Goal: Transaction & Acquisition: Purchase product/service

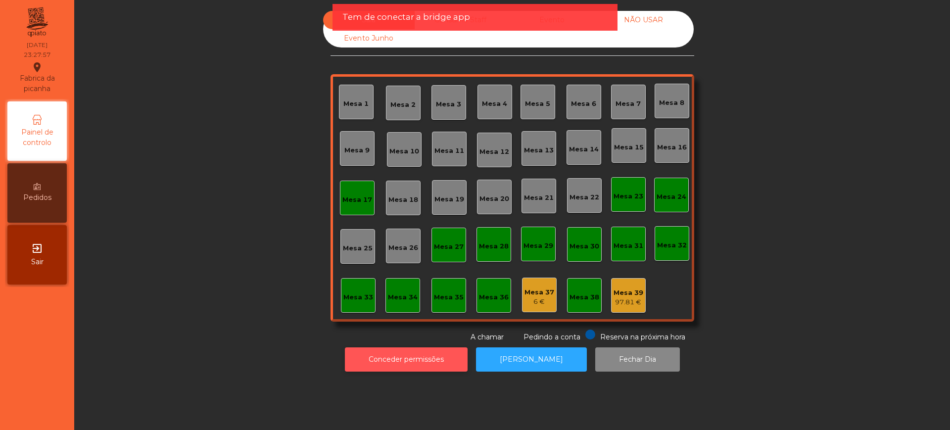
click at [406, 352] on button "Conceder permissões" at bounding box center [406, 359] width 123 height 24
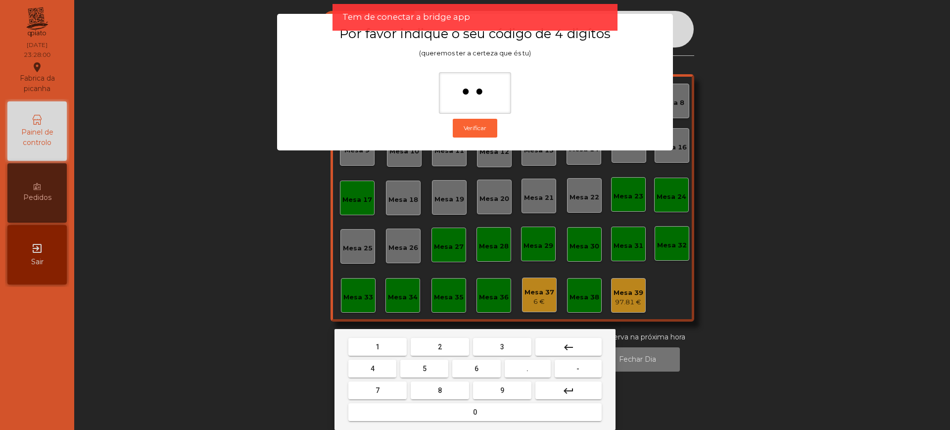
type input "*"
type input "***"
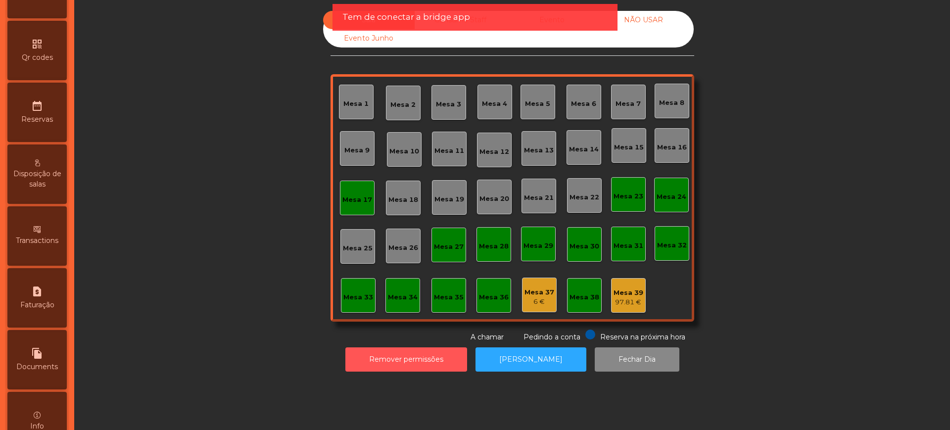
scroll to position [418, 0]
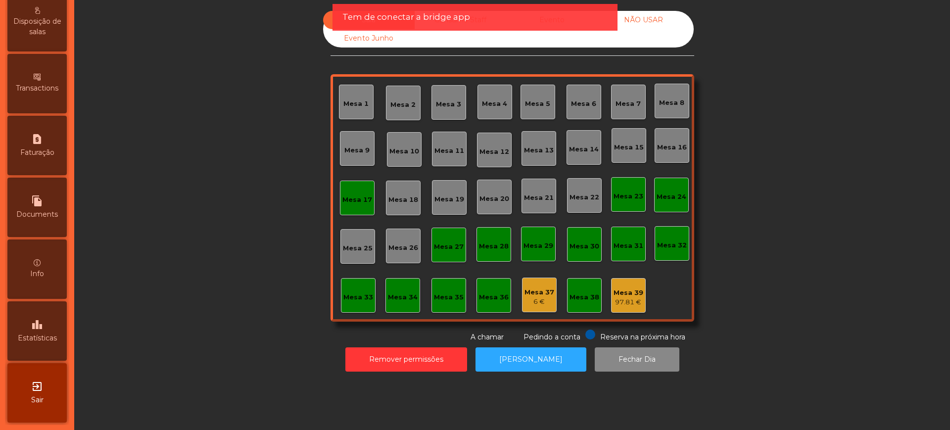
click at [26, 334] on span "Estatísticas" at bounding box center [37, 338] width 39 height 10
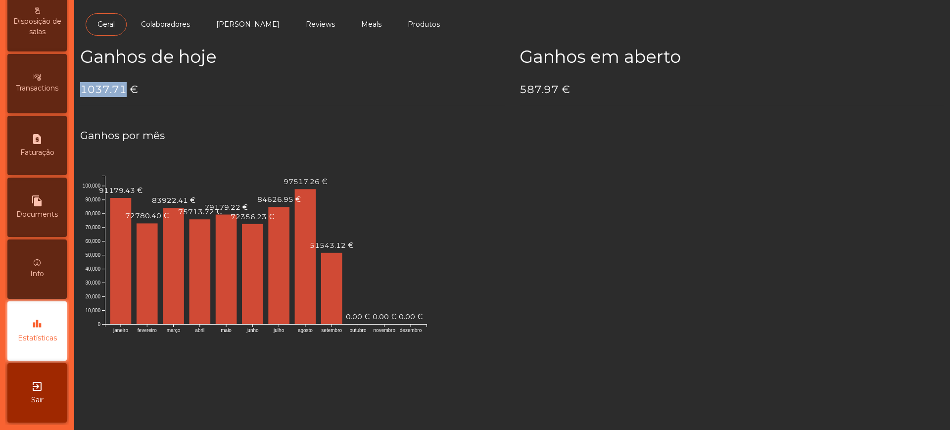
drag, startPoint x: 83, startPoint y: 89, endPoint x: 123, endPoint y: 91, distance: 40.1
click at [123, 91] on h4 "1037.71 €" at bounding box center [292, 89] width 424 height 15
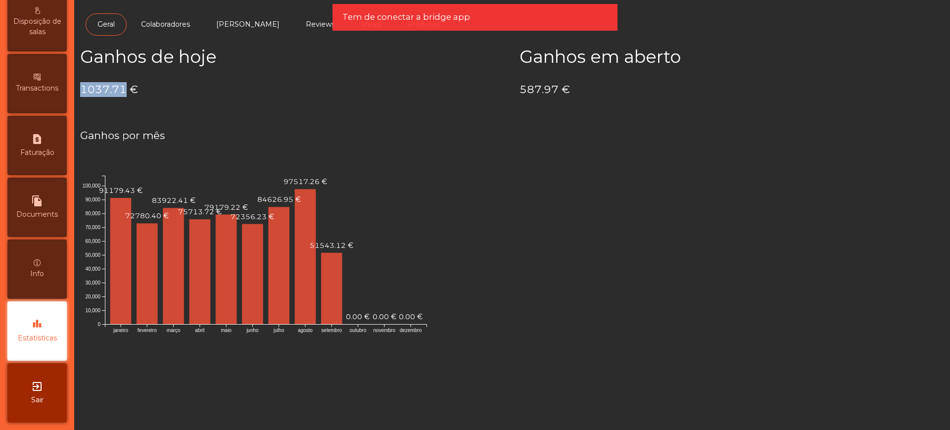
copy h4 "1037.71"
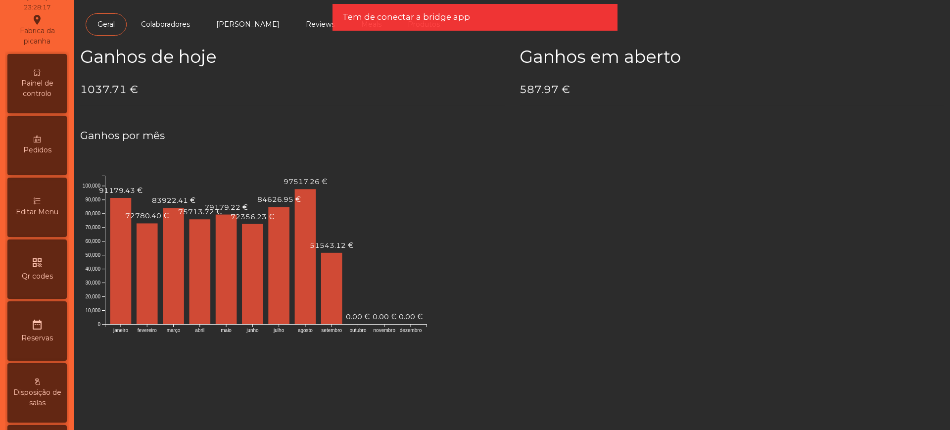
click at [45, 86] on span "Painel de controlo" at bounding box center [37, 88] width 54 height 21
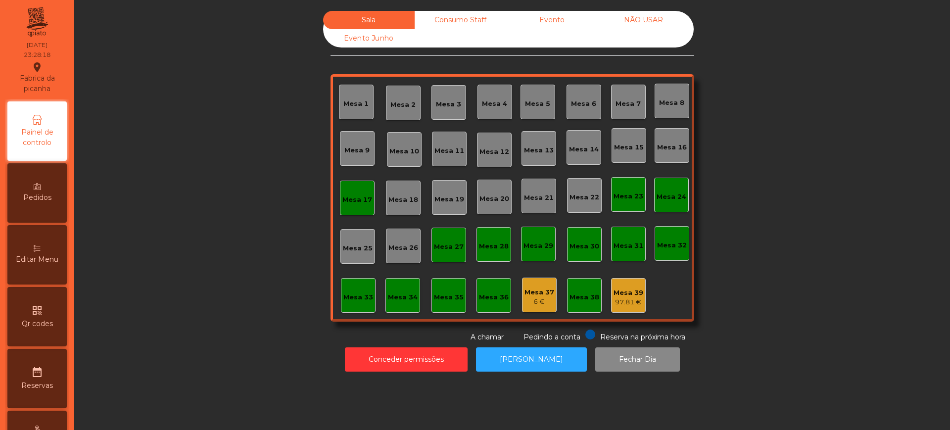
click at [547, 25] on div "Evento" at bounding box center [552, 20] width 92 height 18
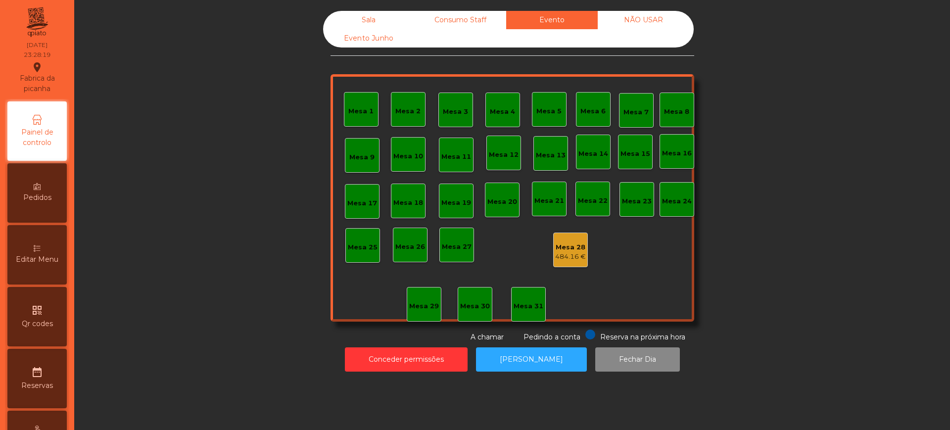
click at [569, 242] on div "Mesa 28" at bounding box center [570, 247] width 31 height 10
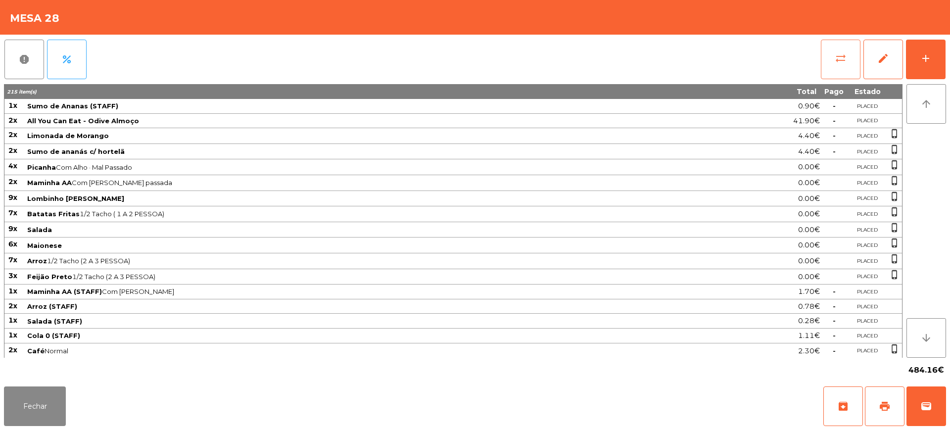
click at [842, 63] on span "sync_alt" at bounding box center [841, 58] width 12 height 12
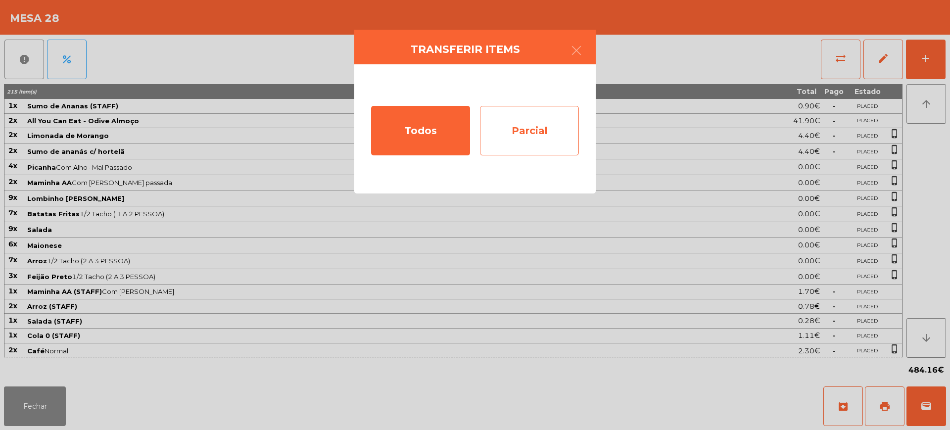
click at [532, 138] on div "Parcial" at bounding box center [529, 130] width 99 height 49
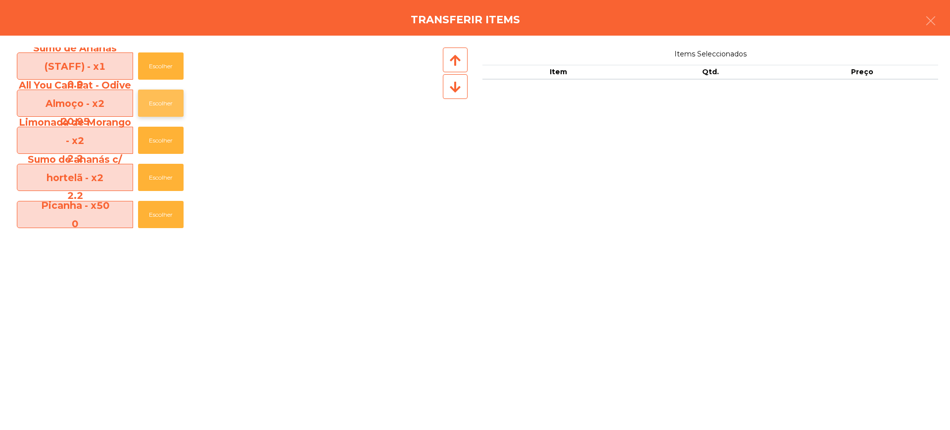
click at [163, 106] on button "Escolher" at bounding box center [161, 103] width 46 height 27
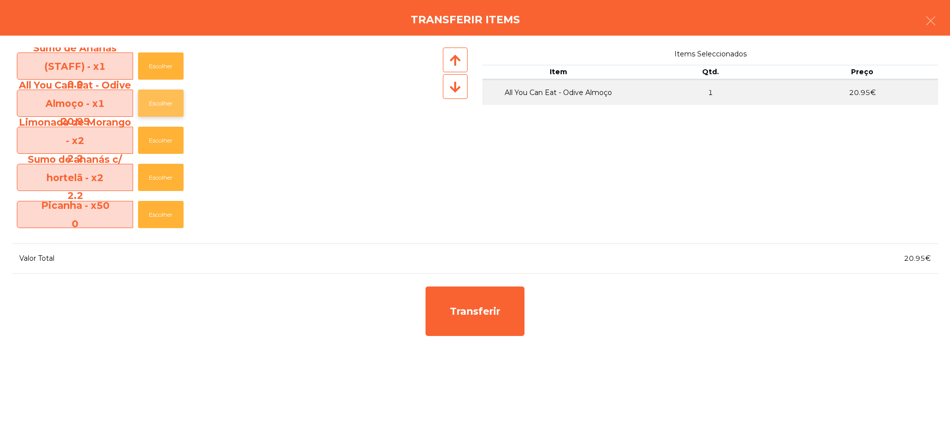
click at [163, 106] on button "Escolher" at bounding box center [161, 103] width 46 height 27
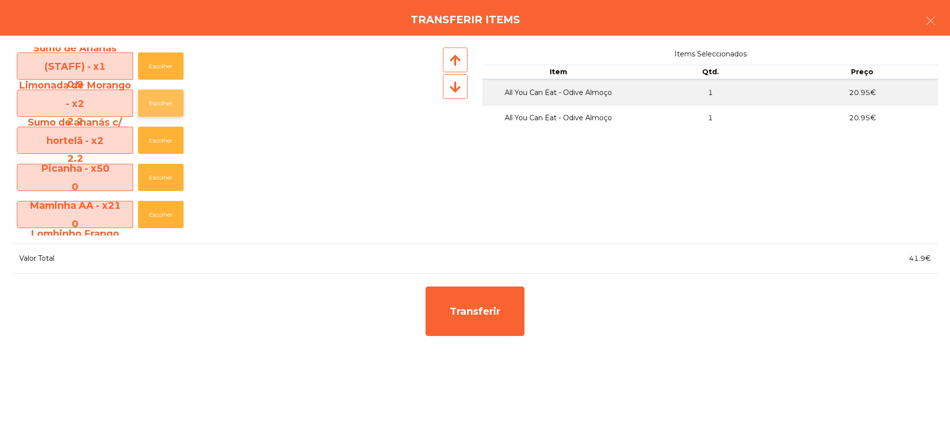
click at [164, 104] on button "Escolher" at bounding box center [161, 103] width 46 height 27
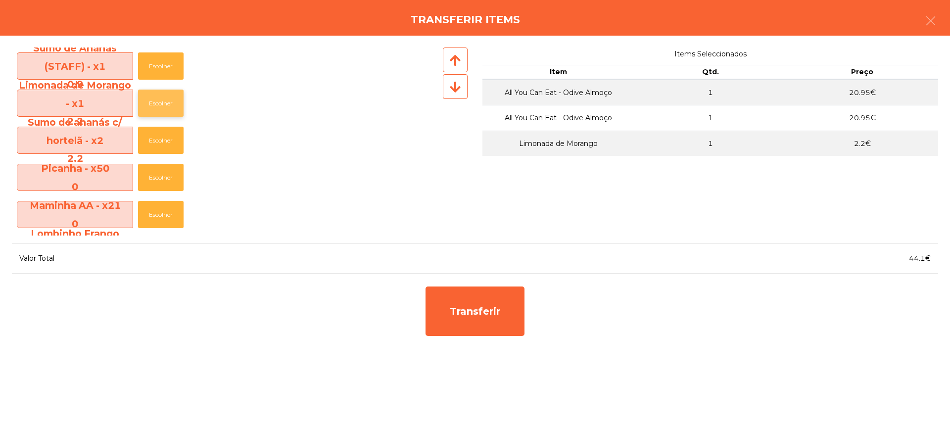
click at [164, 104] on button "Escolher" at bounding box center [161, 103] width 46 height 27
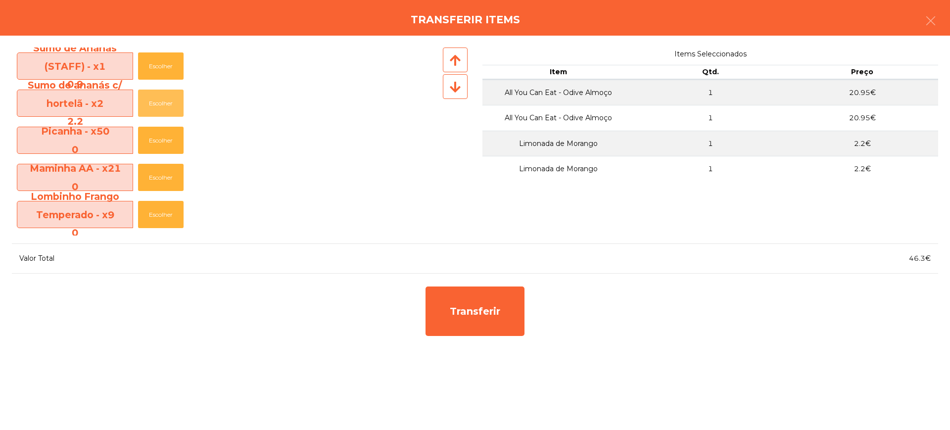
click at [164, 104] on button "Escolher" at bounding box center [161, 103] width 46 height 27
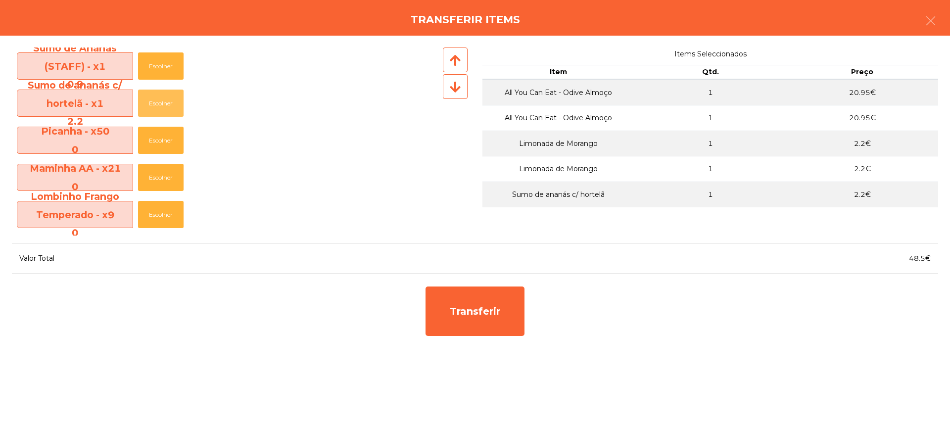
click at [164, 104] on button "Escolher" at bounding box center [161, 103] width 46 height 27
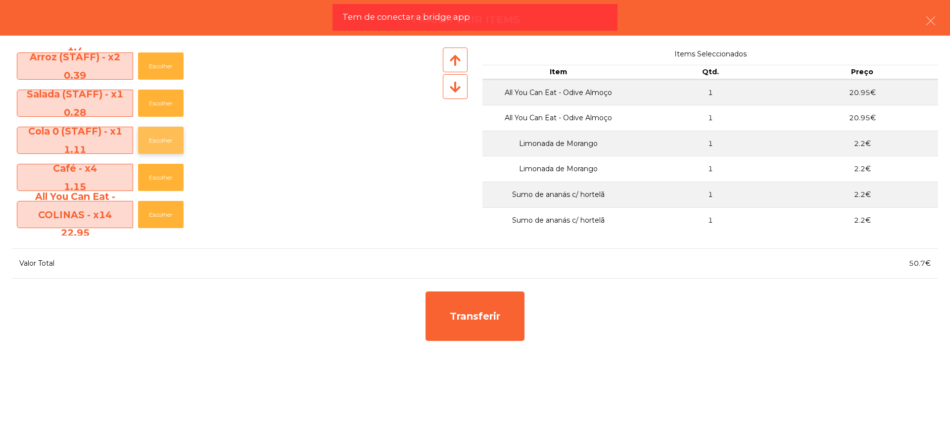
scroll to position [433, 0]
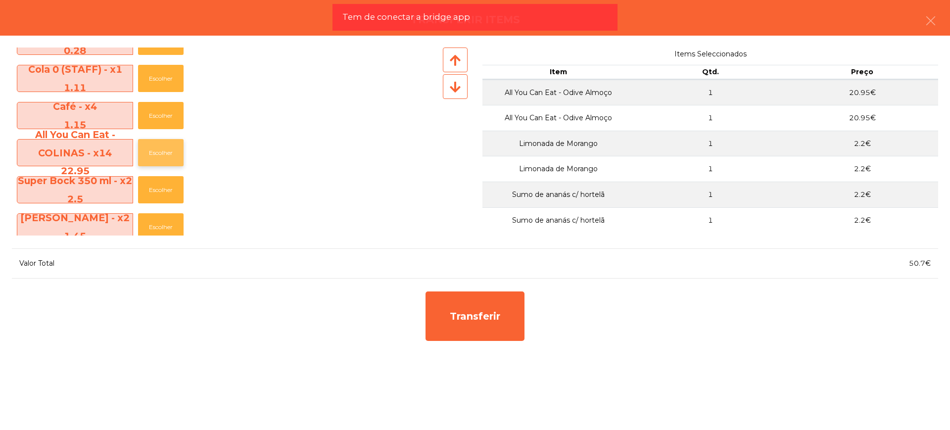
click at [167, 148] on button "Escolher" at bounding box center [161, 152] width 46 height 27
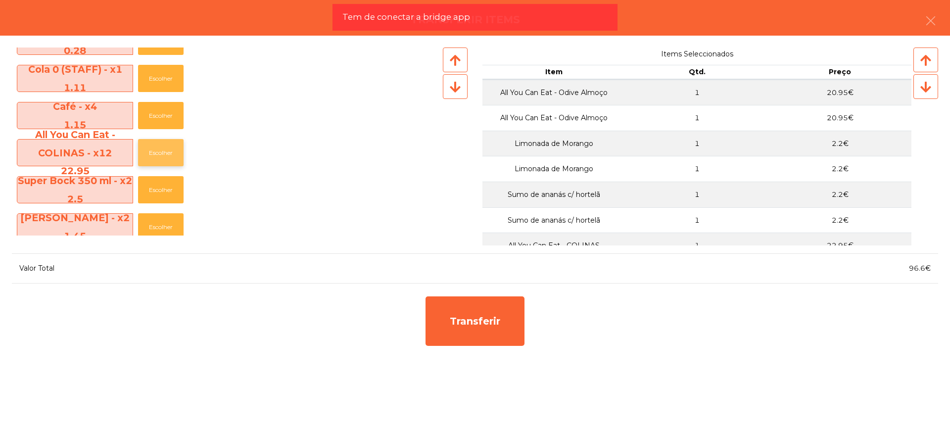
click at [167, 148] on button "Escolher" at bounding box center [161, 152] width 46 height 27
click at [168, 148] on button "Escolher" at bounding box center [161, 152] width 46 height 27
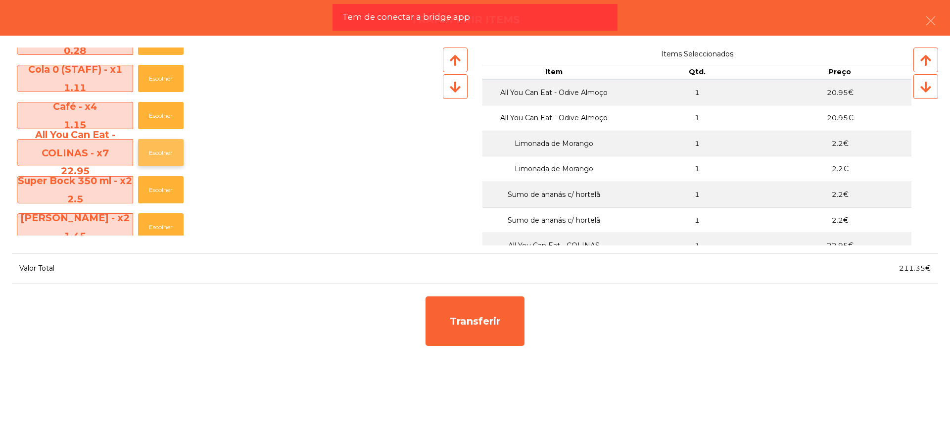
click at [168, 148] on button "Escolher" at bounding box center [161, 152] width 46 height 27
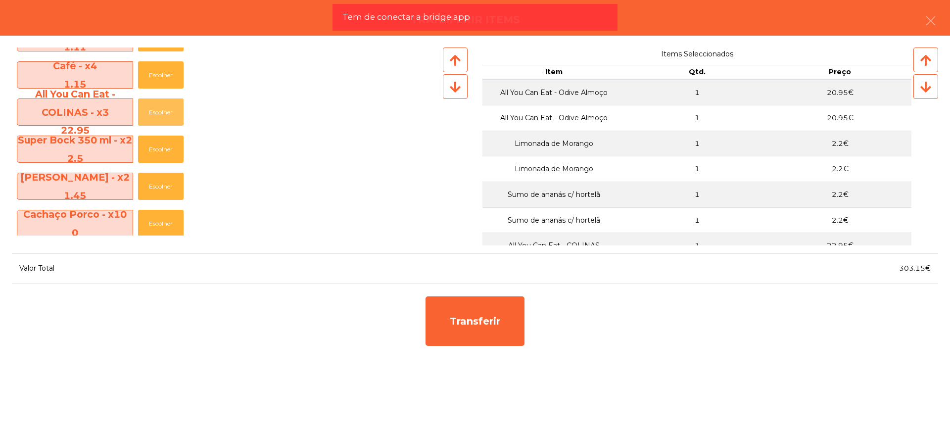
scroll to position [495, 0]
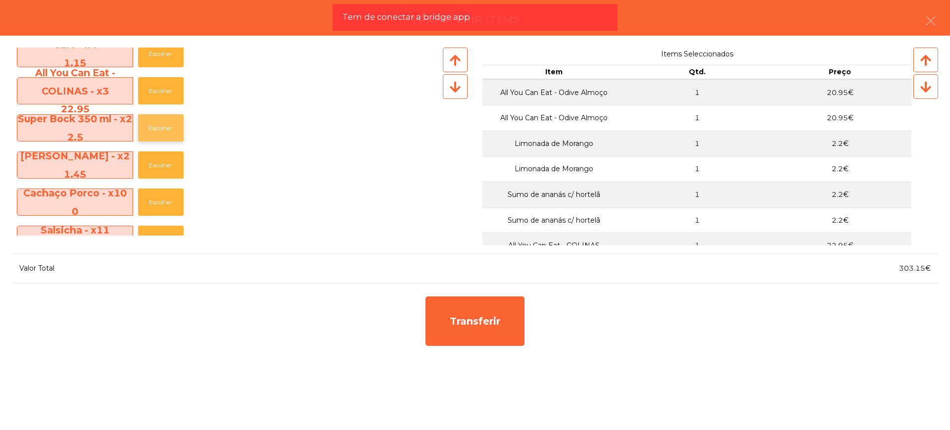
click at [155, 135] on button "Escolher" at bounding box center [161, 127] width 46 height 27
click at [156, 131] on button "Escolher" at bounding box center [161, 127] width 46 height 27
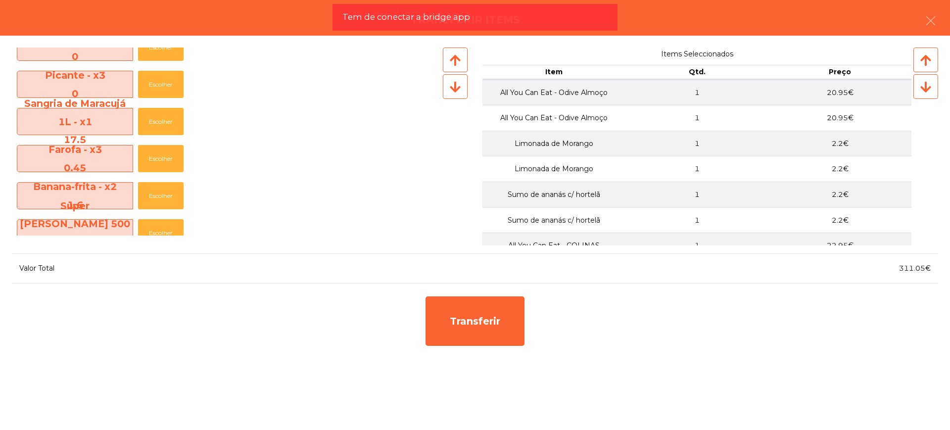
scroll to position [680, 0]
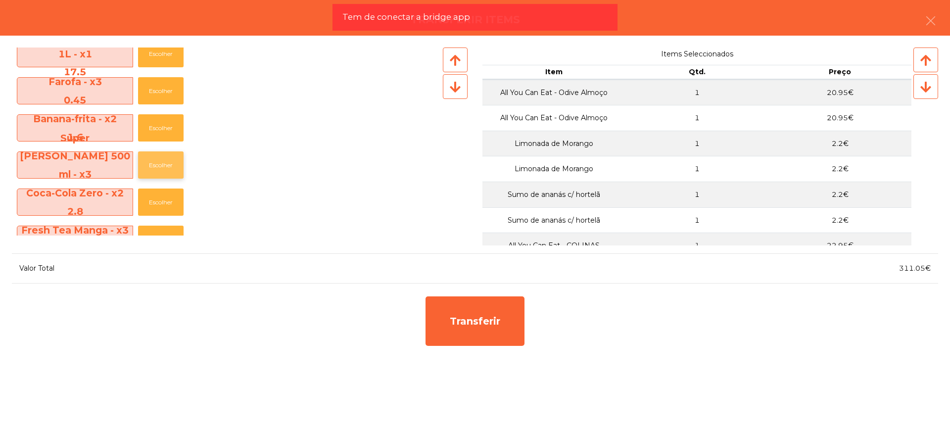
click at [160, 165] on button "Escolher" at bounding box center [161, 164] width 46 height 27
click at [163, 165] on button "Escolher" at bounding box center [161, 164] width 46 height 27
drag, startPoint x: 908, startPoint y: 271, endPoint x: 925, endPoint y: 269, distance: 17.5
click at [925, 269] on div "318.05€" at bounding box center [706, 268] width 463 height 13
copy span "318.05"
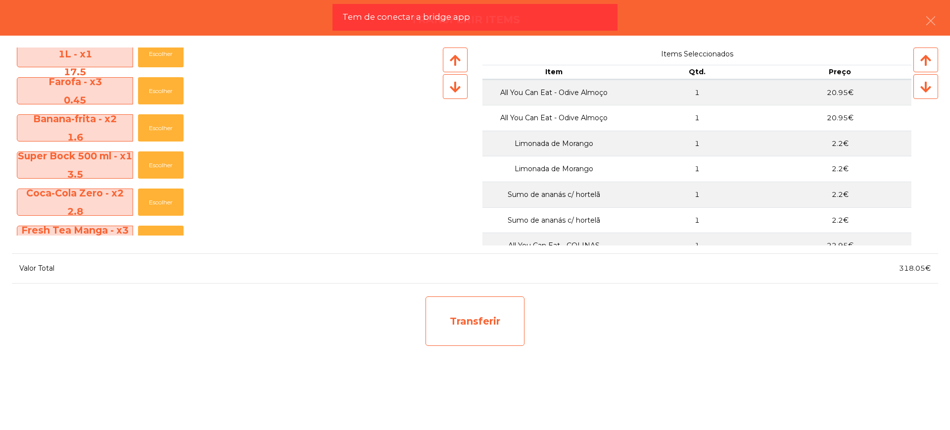
click at [470, 320] on div "Transferir" at bounding box center [474, 320] width 99 height 49
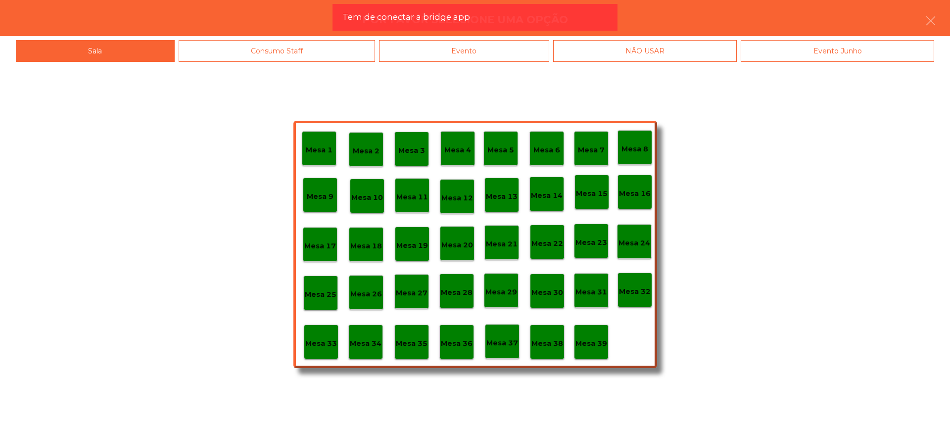
click at [504, 294] on p "Mesa 29" at bounding box center [501, 291] width 32 height 11
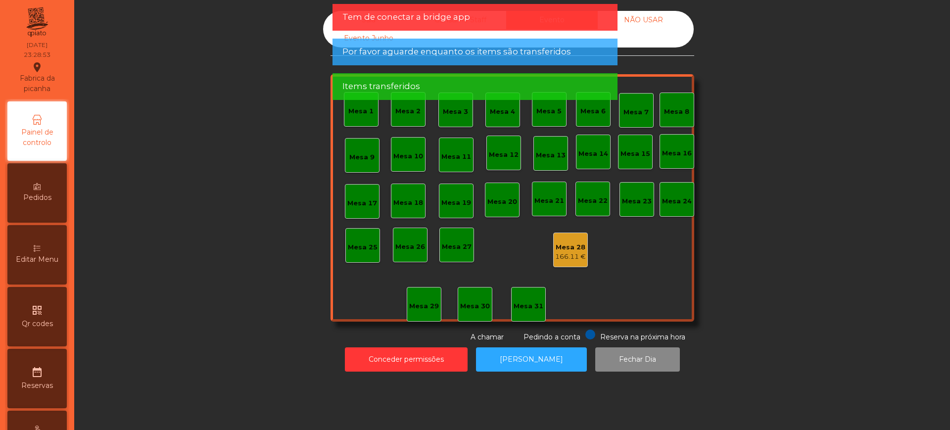
click at [571, 256] on div "166.11 €" at bounding box center [570, 257] width 31 height 10
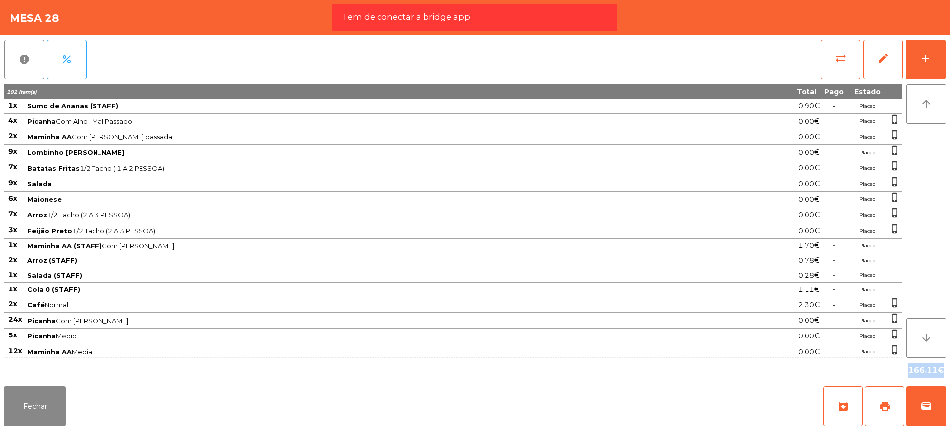
drag, startPoint x: 908, startPoint y: 368, endPoint x: 939, endPoint y: 369, distance: 31.2
click at [939, 369] on div "166.11€" at bounding box center [475, 370] width 942 height 25
copy div "166.11"
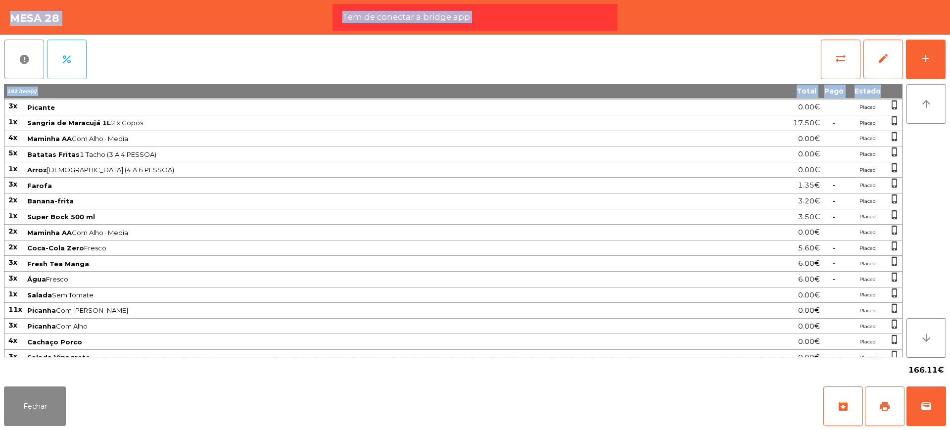
scroll to position [577, 0]
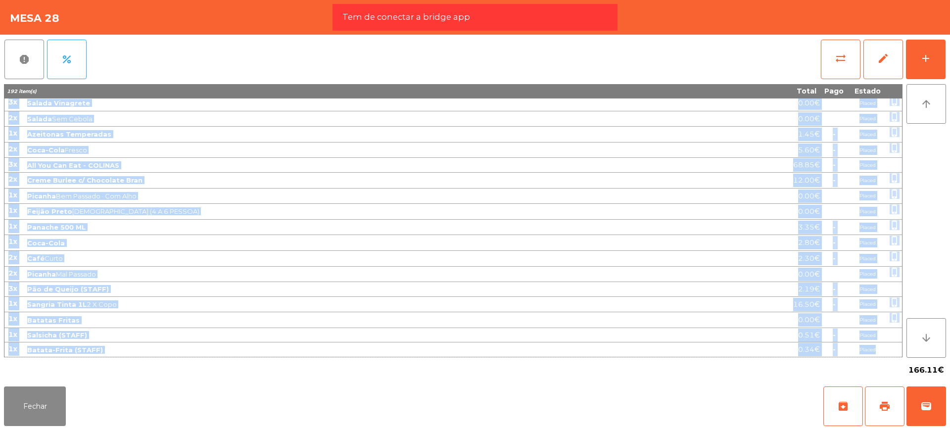
drag, startPoint x: 8, startPoint y: 107, endPoint x: 888, endPoint y: 348, distance: 912.5
copy tbody "1x Sumo de Ananas (STAFF) 0.90€ - Placed 4x Picanha Com Alho · Mal Passado 0.00…"
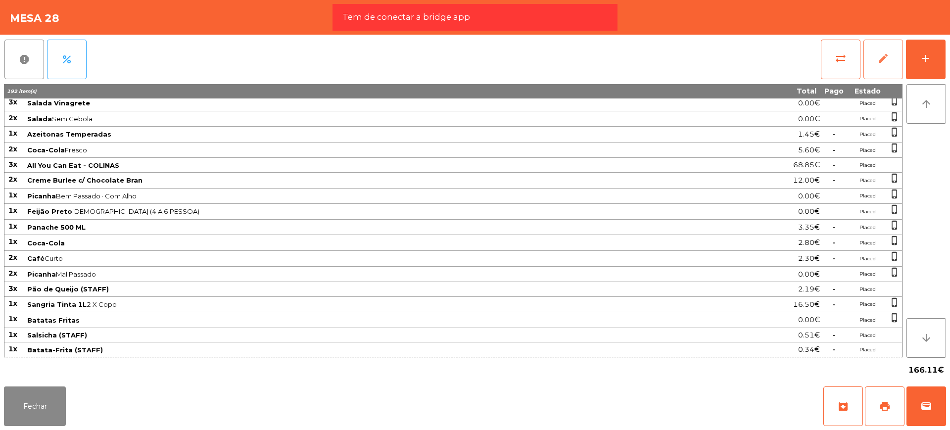
click at [890, 49] on button "edit" at bounding box center [883, 60] width 40 height 40
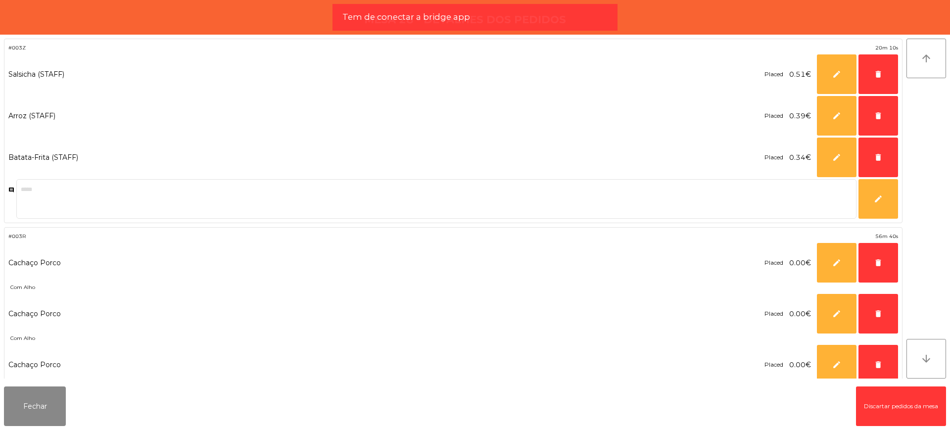
click at [881, 402] on button "Discartar pedidos da mesa" at bounding box center [901, 406] width 90 height 40
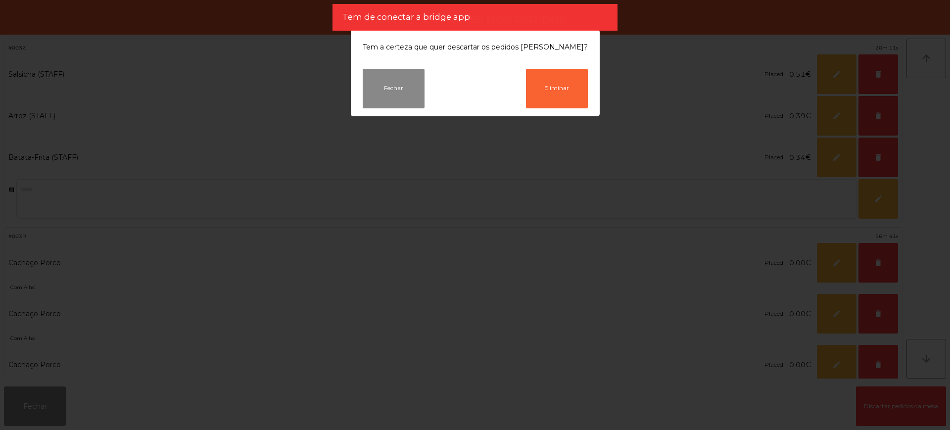
click at [528, 87] on button "Eliminar" at bounding box center [557, 89] width 62 height 40
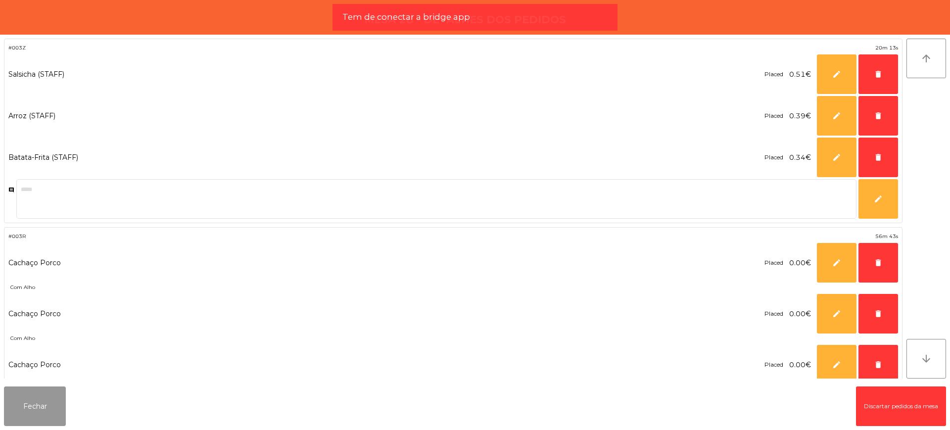
click at [48, 405] on button "Fechar" at bounding box center [35, 406] width 62 height 40
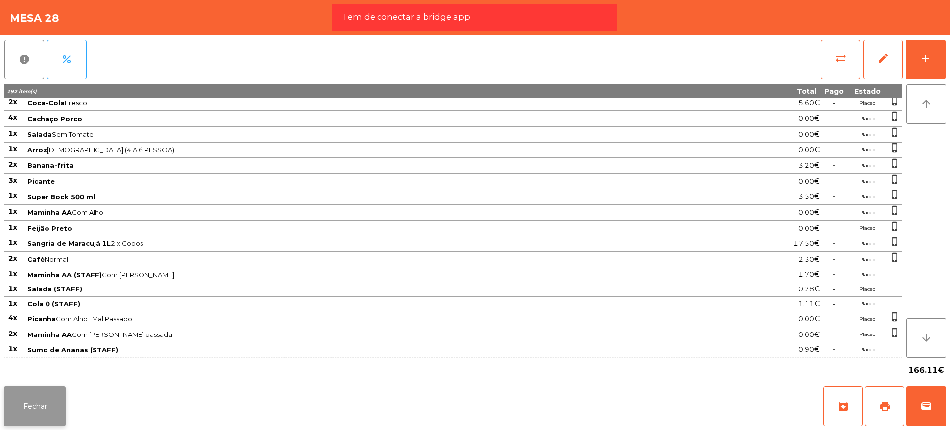
scroll to position [546, 0]
click at [45, 405] on button "Fechar" at bounding box center [35, 406] width 62 height 40
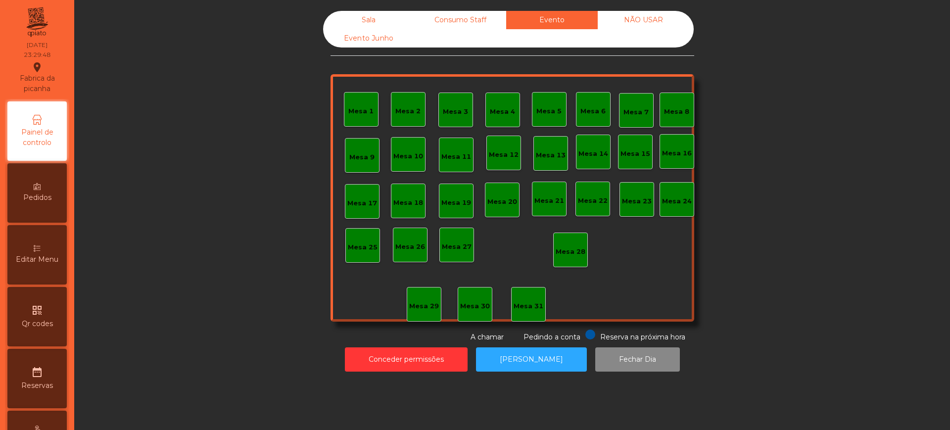
click at [365, 18] on div "Sala" at bounding box center [369, 20] width 92 height 18
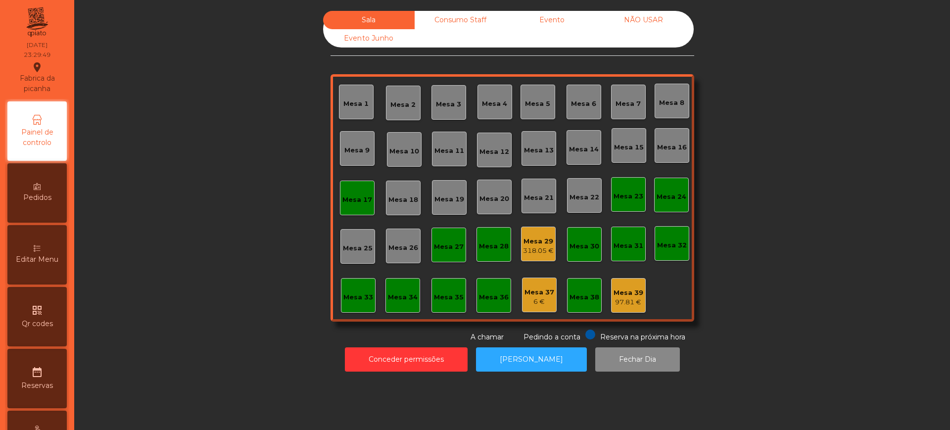
click at [537, 237] on div "Mesa 29" at bounding box center [538, 241] width 31 height 10
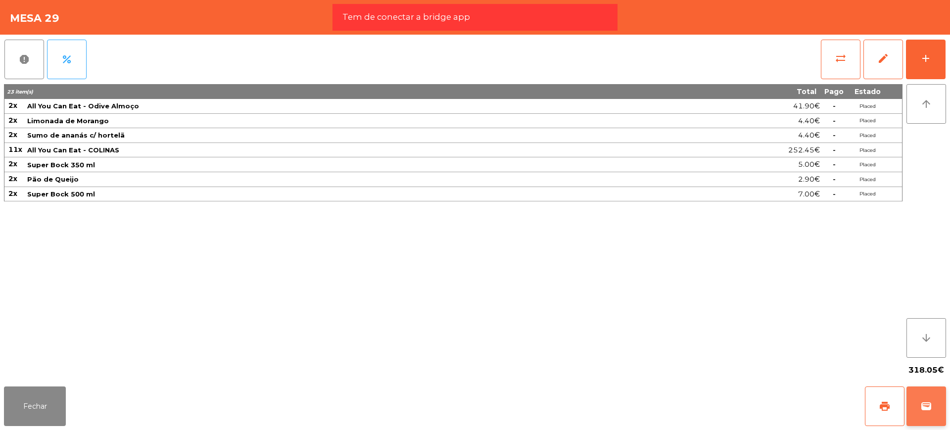
click at [919, 394] on button "wallet" at bounding box center [926, 406] width 40 height 40
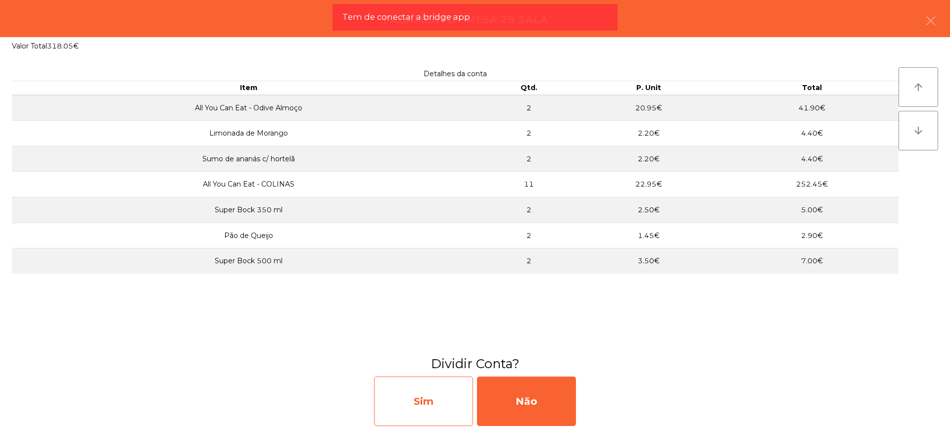
click at [456, 405] on div "Sim" at bounding box center [423, 400] width 99 height 49
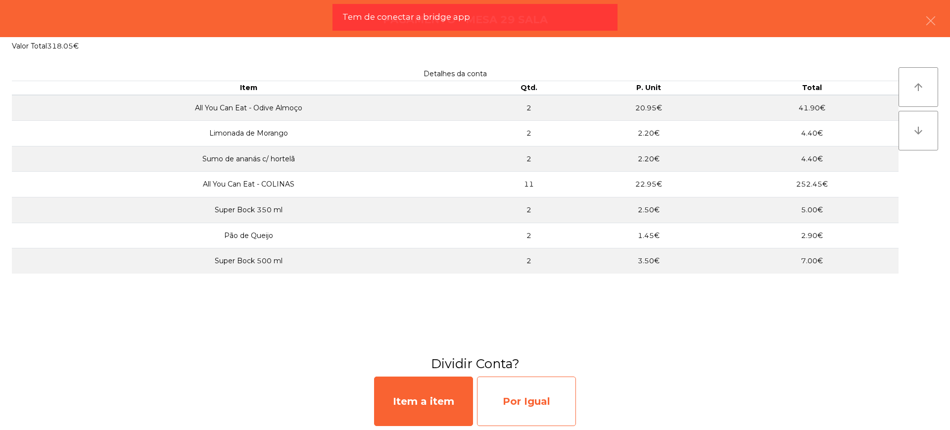
click at [532, 407] on div "Por Igual" at bounding box center [526, 400] width 99 height 49
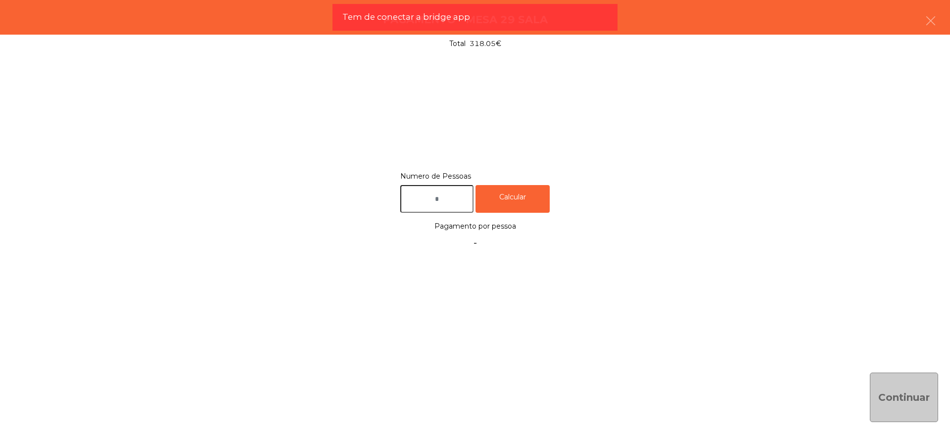
click at [435, 203] on input "text" at bounding box center [436, 199] width 73 height 28
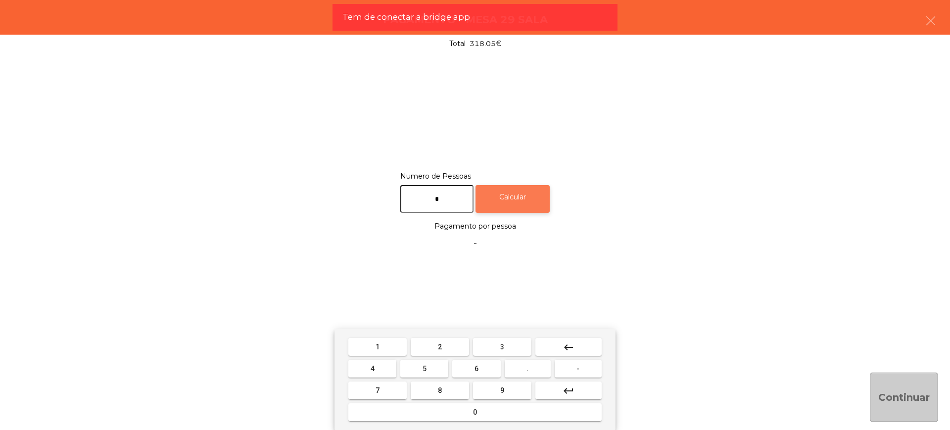
type input "*"
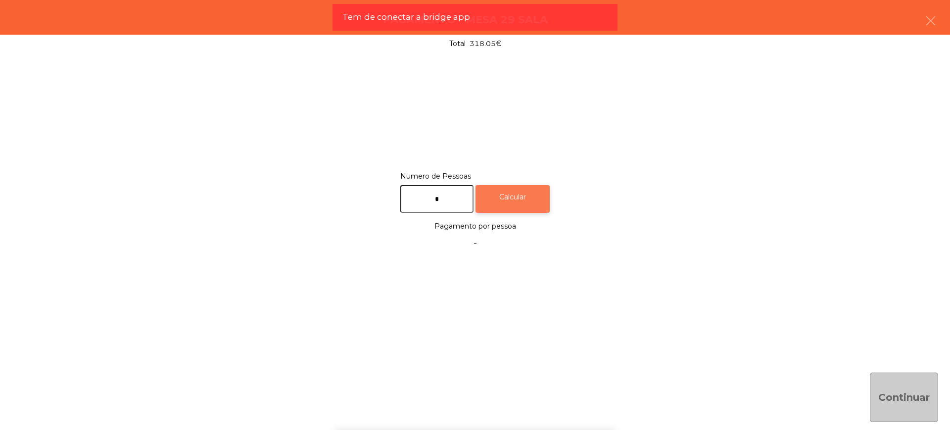
click at [537, 193] on div "Calcular" at bounding box center [512, 199] width 74 height 28
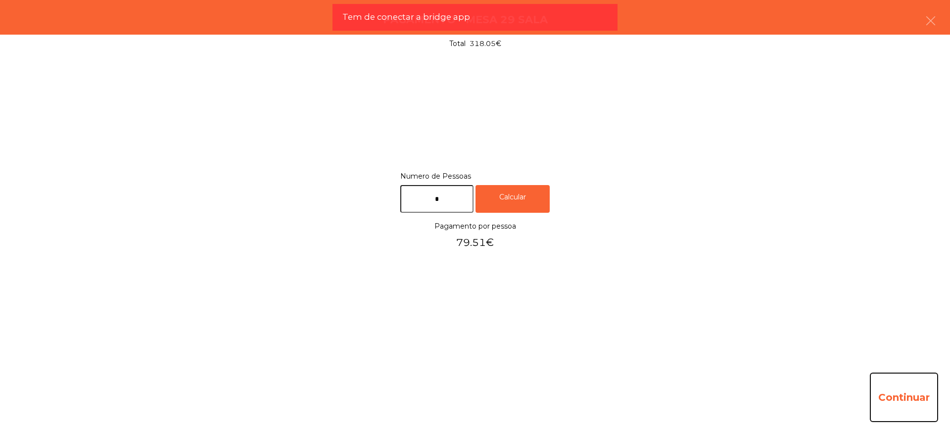
click at [904, 389] on button "Continuar" at bounding box center [904, 396] width 68 height 49
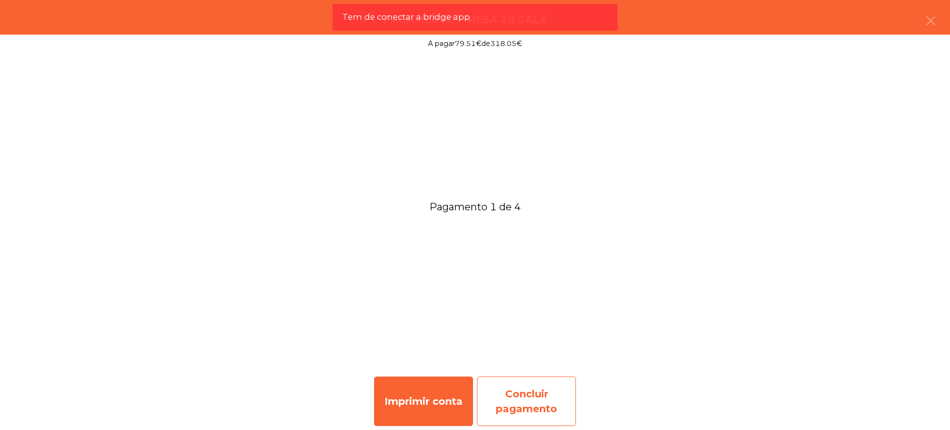
click at [549, 395] on div "Concluir pagamento" at bounding box center [526, 400] width 99 height 49
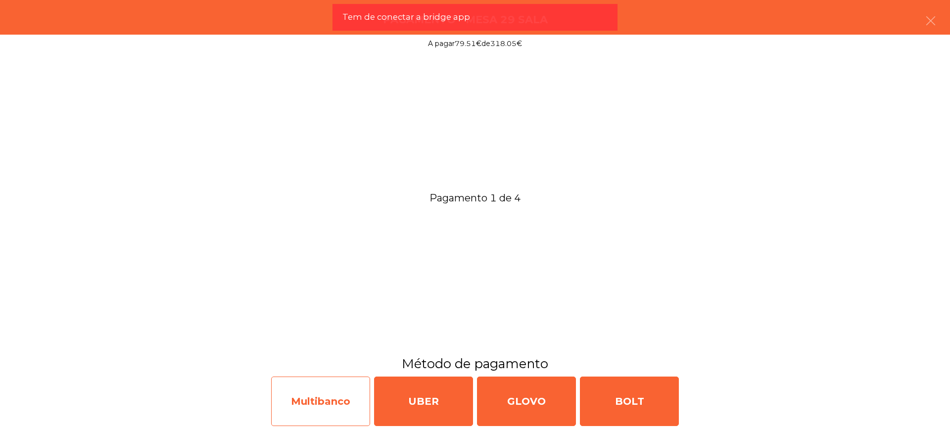
click at [335, 402] on div "Multibanco" at bounding box center [320, 400] width 99 height 49
select select "**"
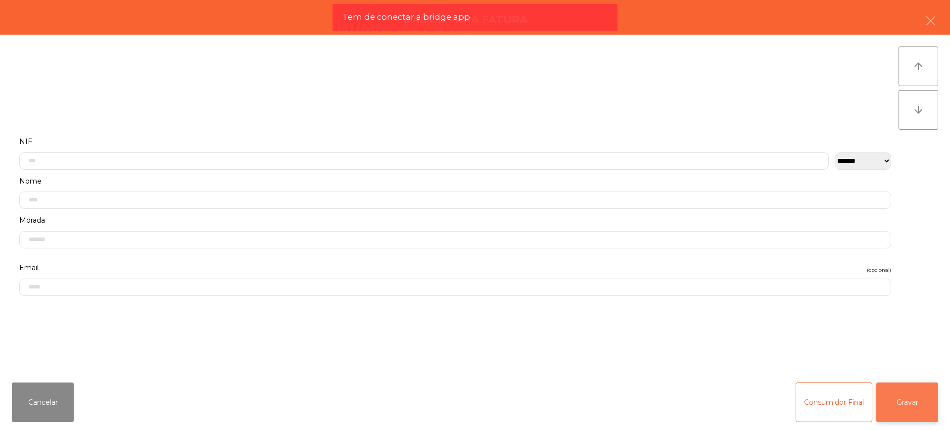
click at [900, 404] on button "Gravar" at bounding box center [907, 402] width 62 height 40
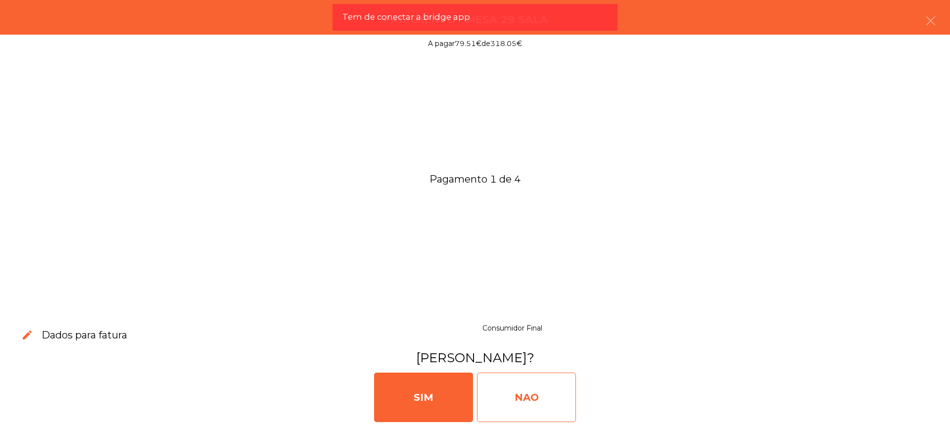
click at [547, 396] on div "NAO" at bounding box center [526, 396] width 99 height 49
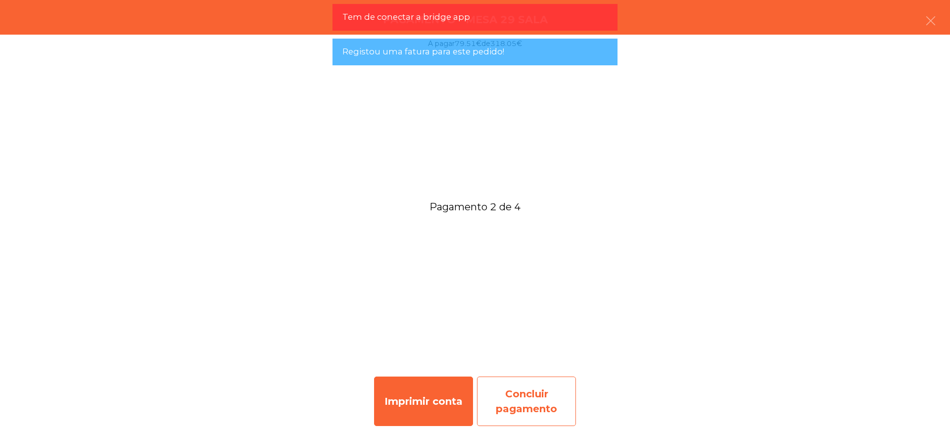
click at [548, 393] on div "Concluir pagamento" at bounding box center [526, 400] width 99 height 49
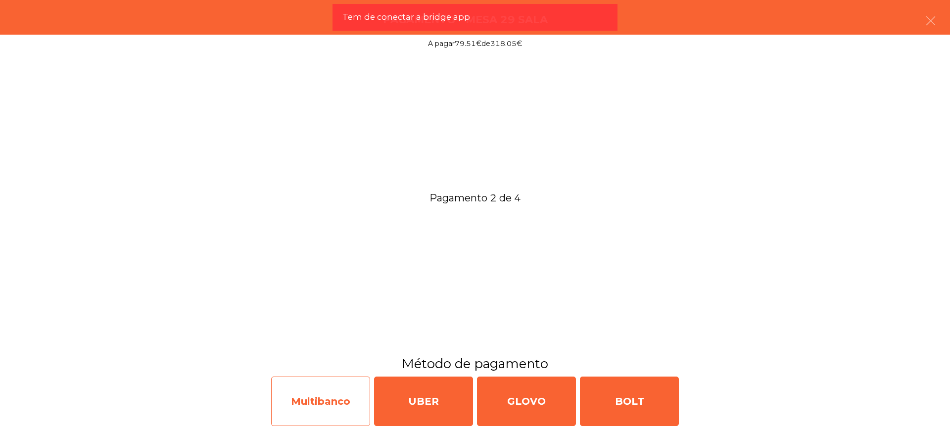
click at [350, 402] on div "Multibanco" at bounding box center [320, 400] width 99 height 49
select select "**"
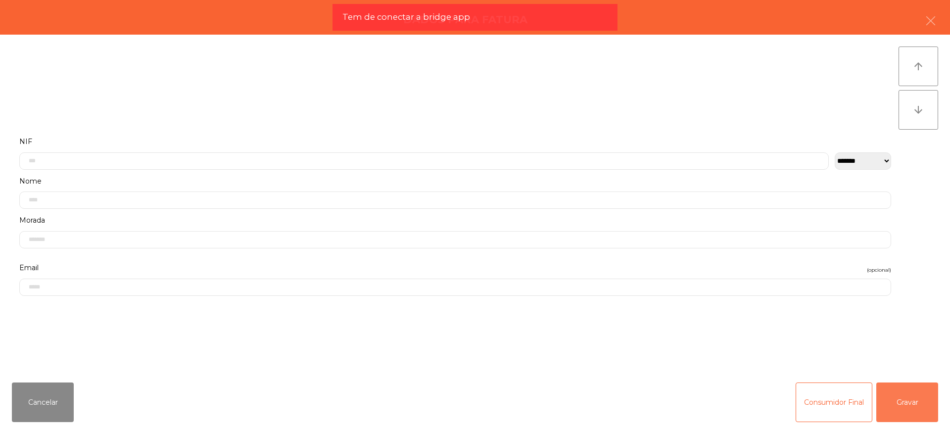
click at [904, 402] on button "Gravar" at bounding box center [907, 402] width 62 height 40
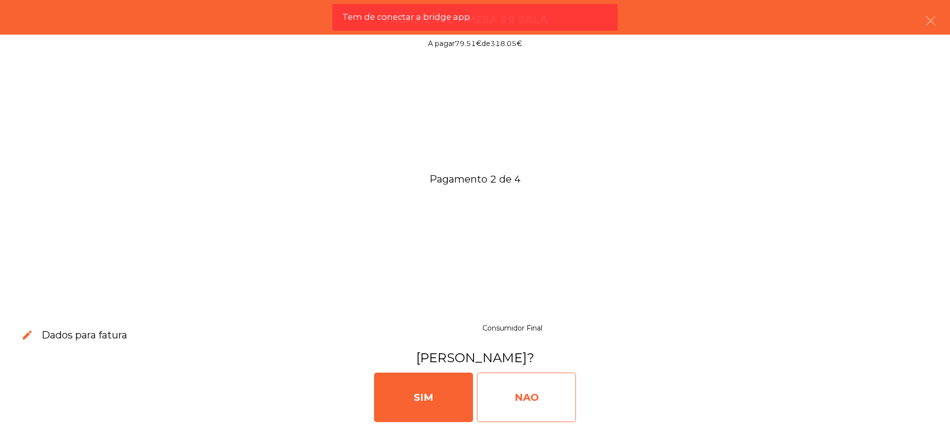
click at [541, 394] on div "NAO" at bounding box center [526, 396] width 99 height 49
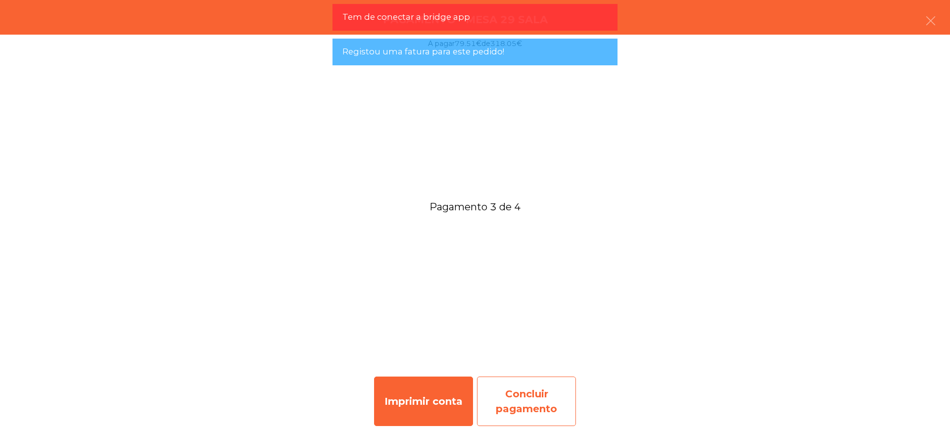
click at [517, 391] on div "Concluir pagamento" at bounding box center [526, 400] width 99 height 49
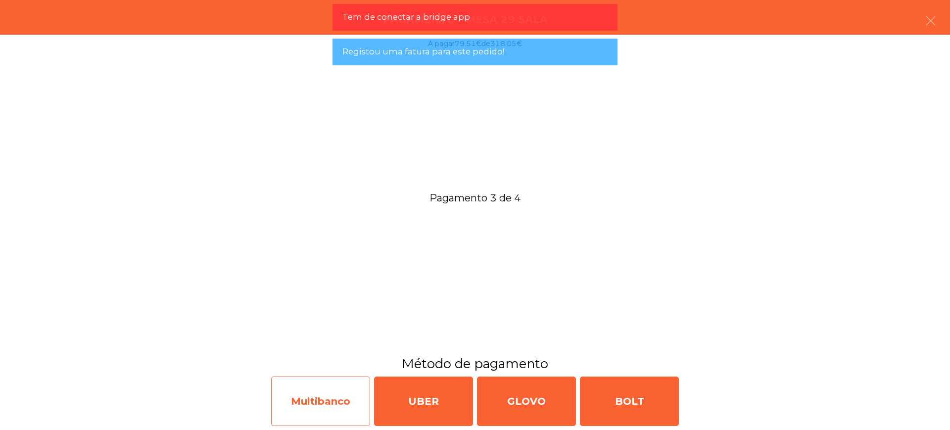
click at [314, 403] on div "Multibanco" at bounding box center [320, 400] width 99 height 49
select select "**"
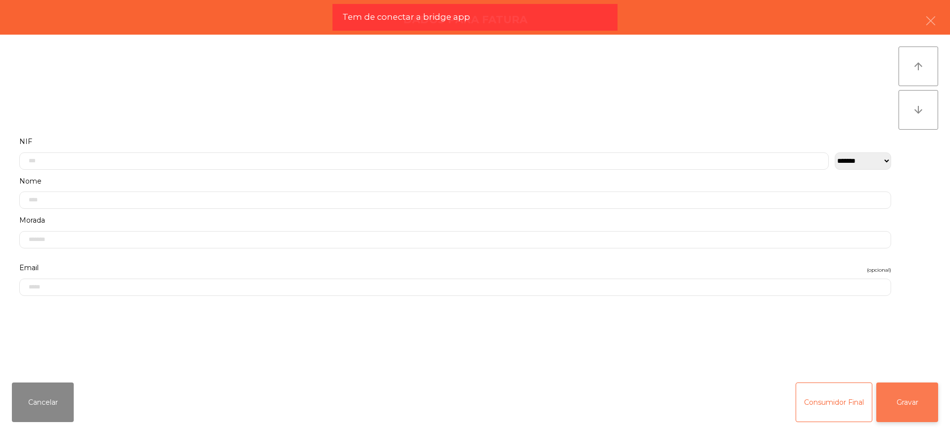
click at [893, 403] on button "Gravar" at bounding box center [907, 402] width 62 height 40
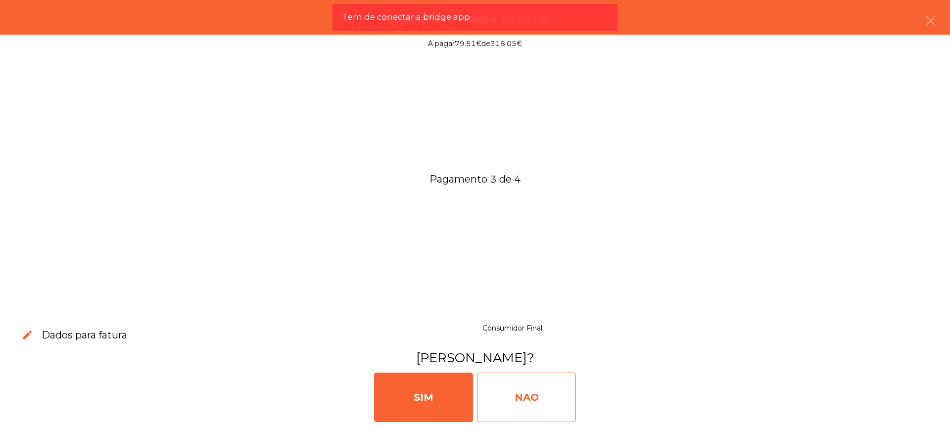
click at [544, 397] on div "NAO" at bounding box center [526, 396] width 99 height 49
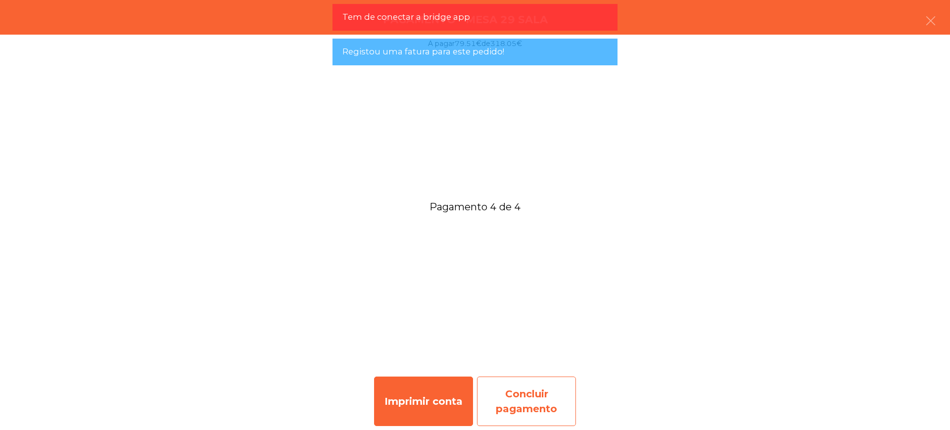
click at [514, 393] on div "Concluir pagamento" at bounding box center [526, 400] width 99 height 49
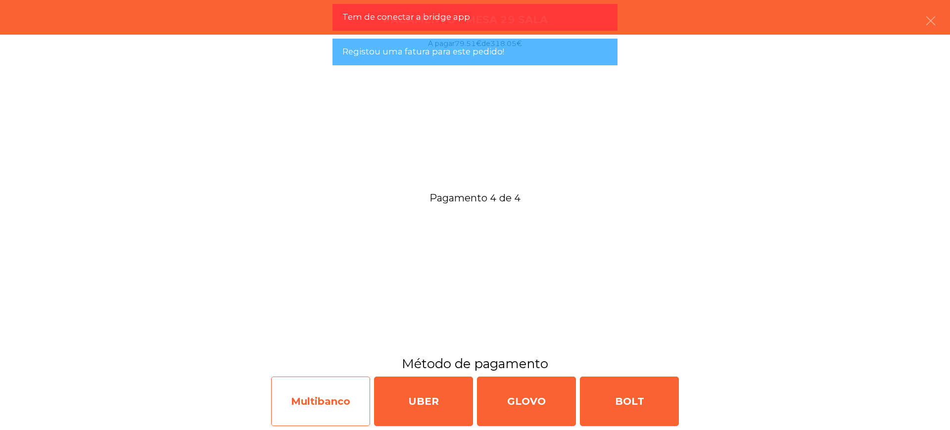
click at [340, 395] on div "Multibanco" at bounding box center [320, 400] width 99 height 49
select select "**"
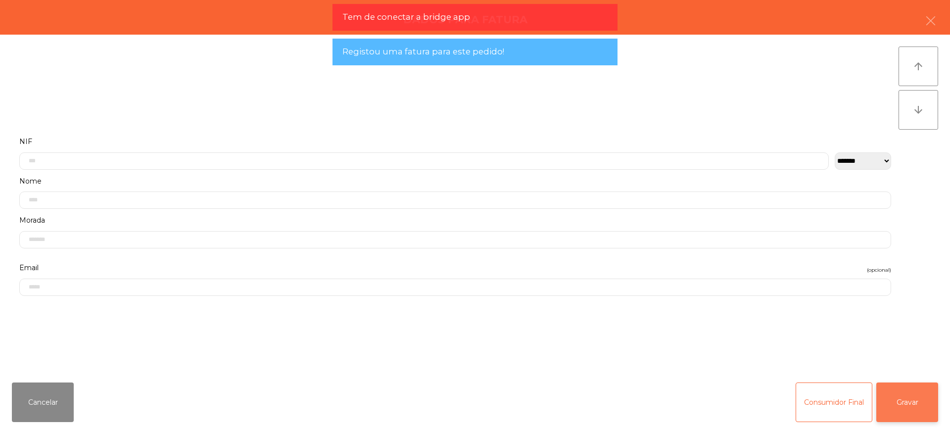
click at [908, 406] on button "Gravar" at bounding box center [907, 402] width 62 height 40
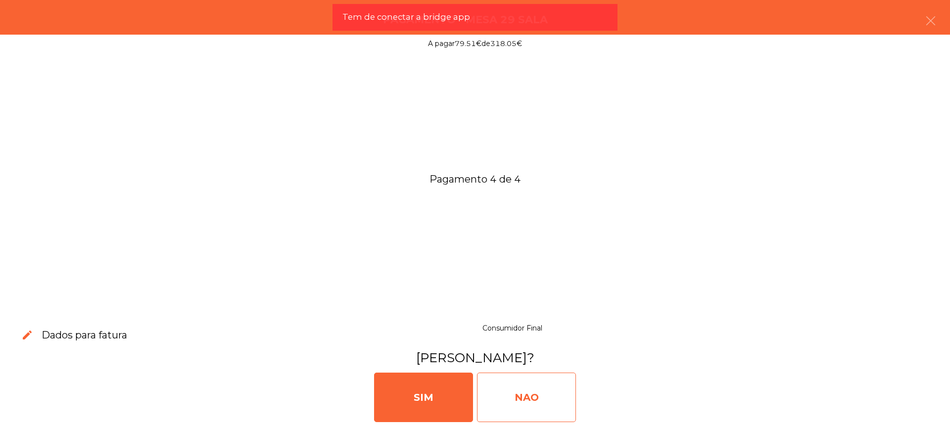
click at [551, 400] on div "NAO" at bounding box center [526, 396] width 99 height 49
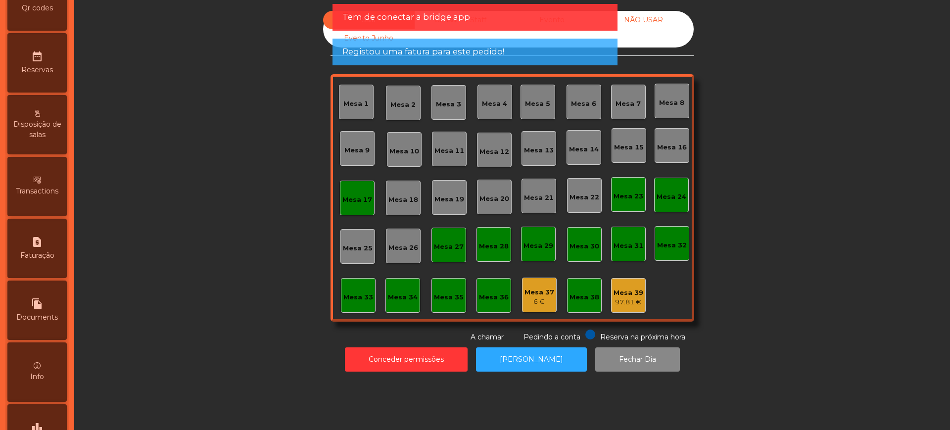
scroll to position [418, 0]
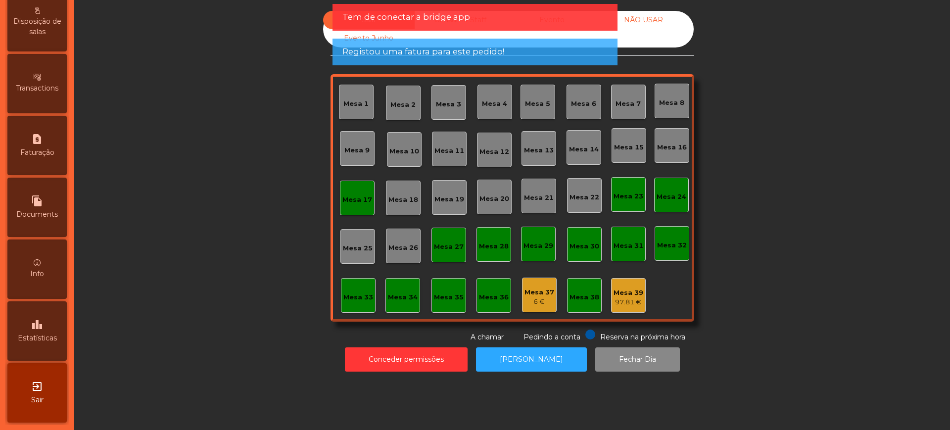
click at [33, 316] on div "leaderboard Estatísticas" at bounding box center [36, 330] width 59 height 59
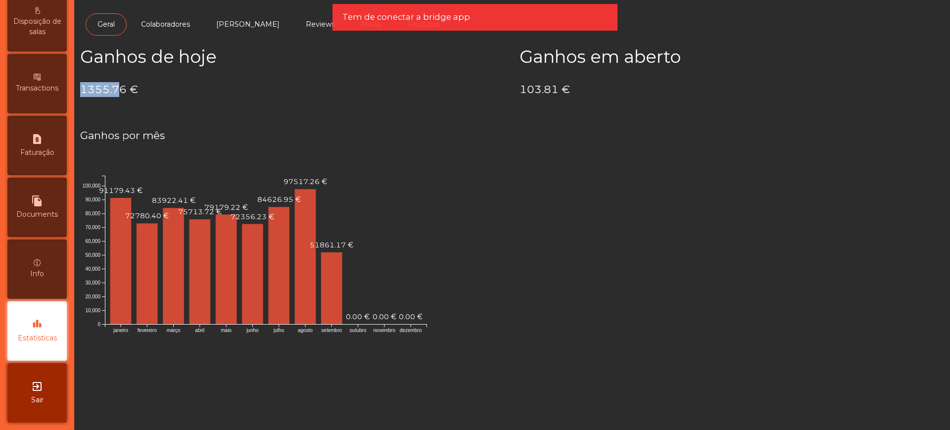
drag, startPoint x: 82, startPoint y: 85, endPoint x: 122, endPoint y: 89, distance: 40.8
click at [122, 89] on h4 "1355.76 €" at bounding box center [292, 89] width 424 height 15
drag, startPoint x: 124, startPoint y: 89, endPoint x: 80, endPoint y: 90, distance: 43.5
click at [80, 90] on h4 "1355.76 €" at bounding box center [292, 89] width 424 height 15
copy h4 "1355.76"
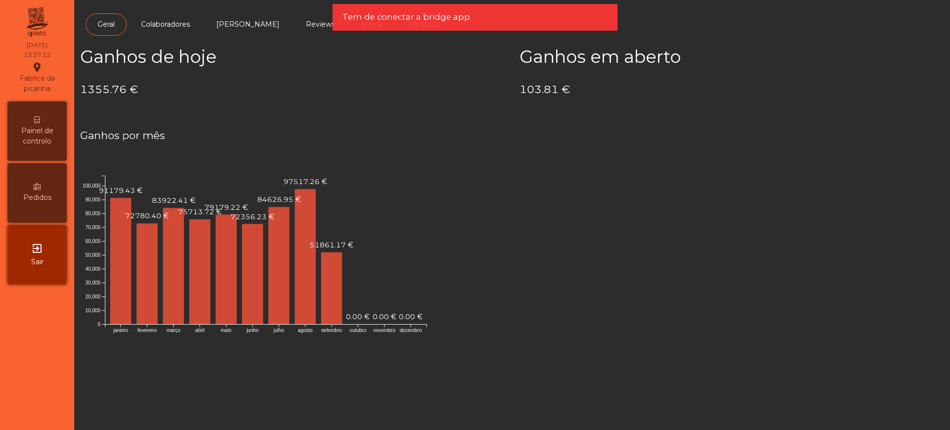
click at [33, 269] on div "exit_to_app Sair" at bounding box center [36, 254] width 59 height 59
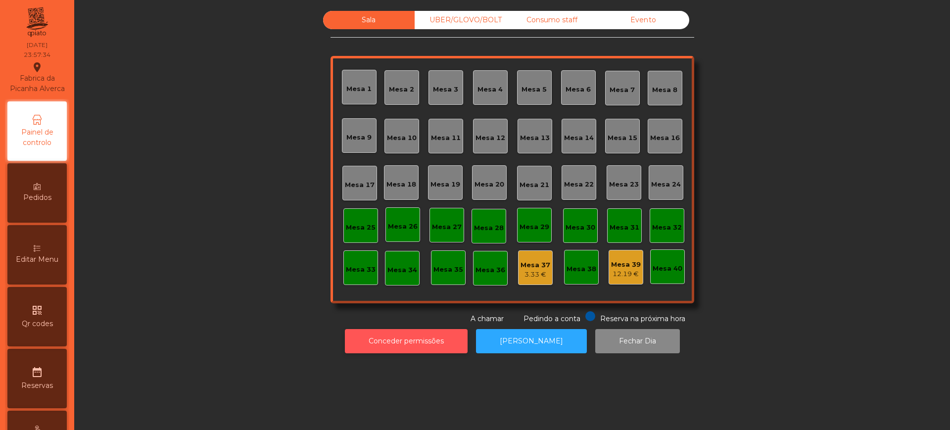
click at [418, 340] on button "Conceder permissões" at bounding box center [406, 341] width 123 height 24
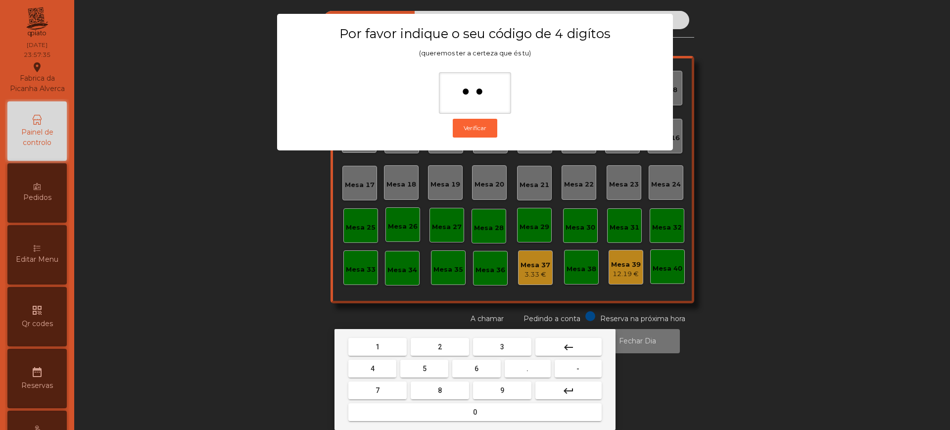
type input "***"
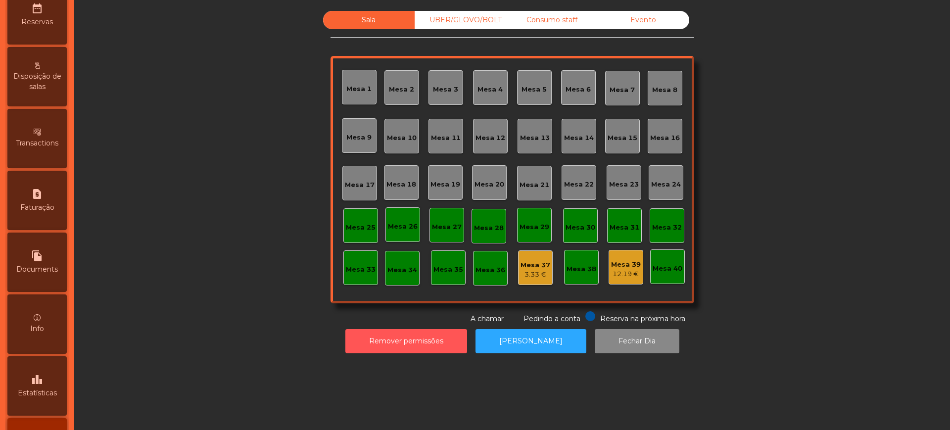
scroll to position [429, 0]
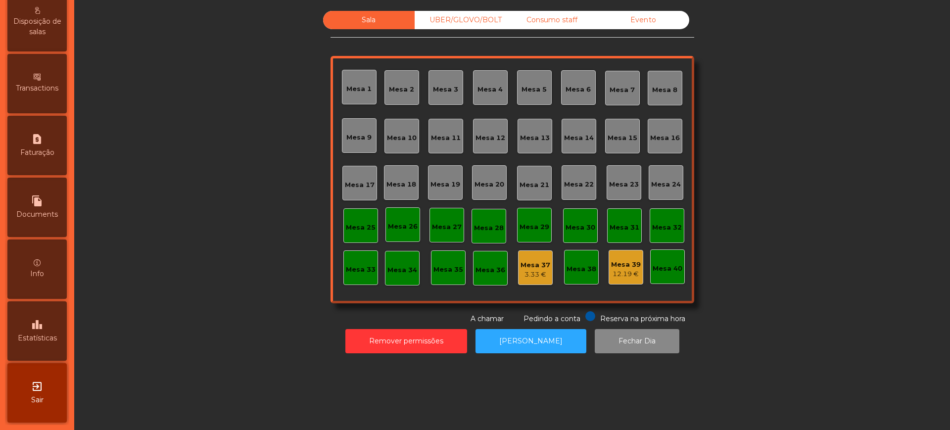
click at [43, 325] on icon "leaderboard" at bounding box center [37, 325] width 12 height 12
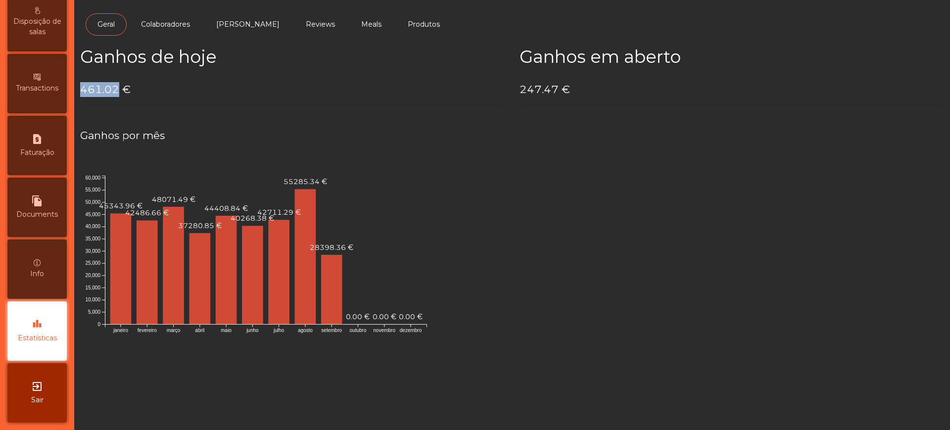
drag, startPoint x: 82, startPoint y: 90, endPoint x: 130, endPoint y: 85, distance: 47.7
click at [116, 90] on h4 "461.02 €" at bounding box center [292, 89] width 424 height 15
click at [152, 87] on h4 "461.02 €" at bounding box center [292, 89] width 424 height 15
drag, startPoint x: 84, startPoint y: 89, endPoint x: 116, endPoint y: 93, distance: 32.8
click at [116, 93] on h4 "461.02 €" at bounding box center [292, 89] width 424 height 15
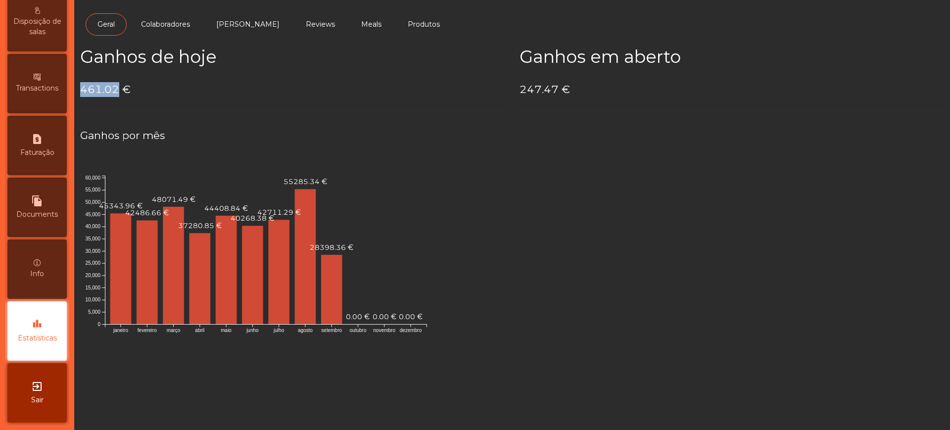
copy h4 "461.02"
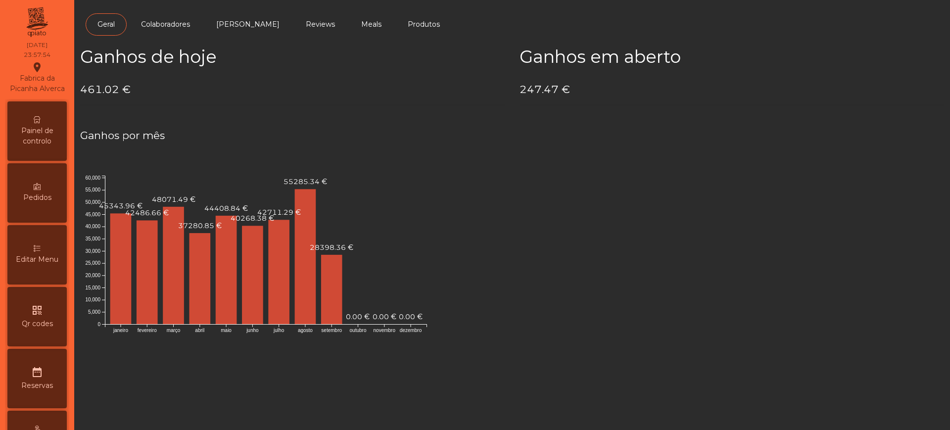
click at [37, 144] on span "Painel de controlo" at bounding box center [37, 136] width 54 height 21
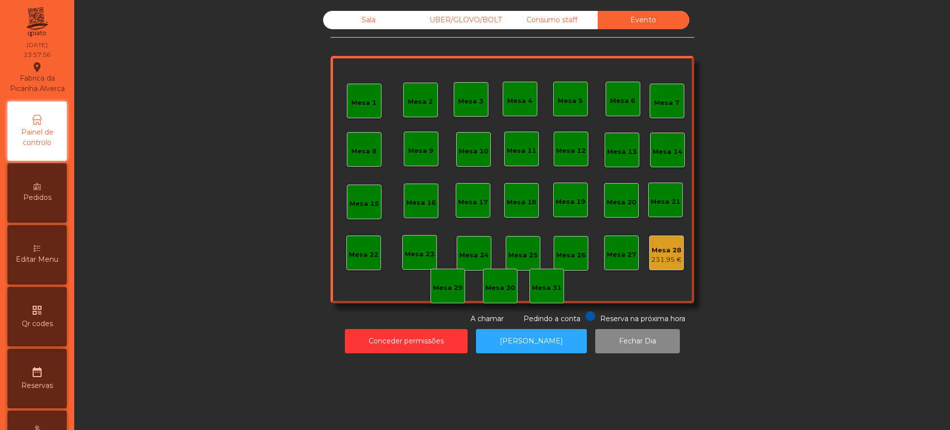
click at [665, 256] on div "231.95 €" at bounding box center [666, 260] width 31 height 10
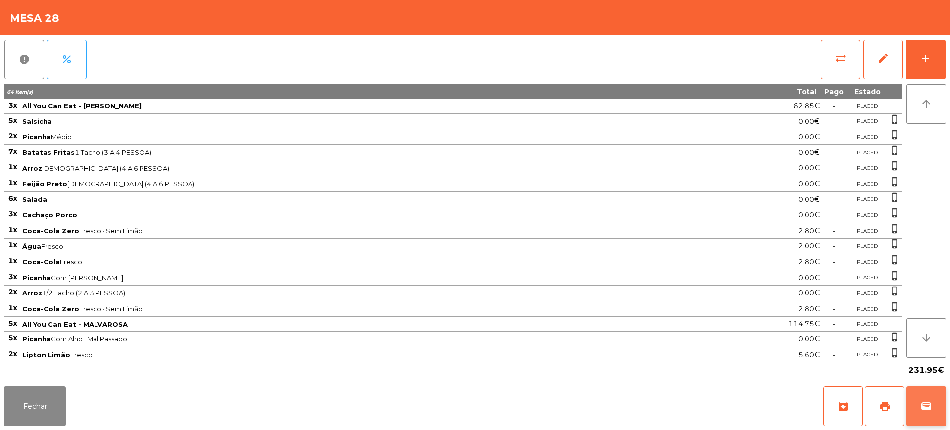
click at [927, 408] on span "wallet" at bounding box center [926, 406] width 12 height 12
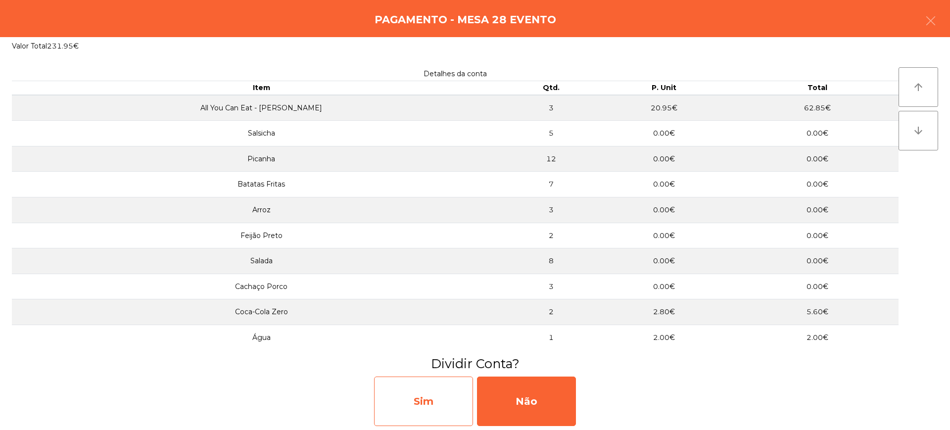
click at [428, 397] on div "Sim" at bounding box center [423, 400] width 99 height 49
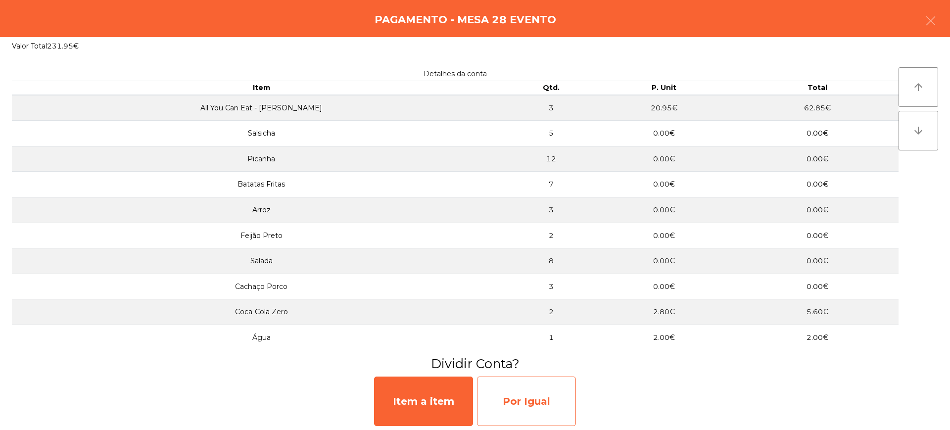
click at [520, 403] on div "Por Igual" at bounding box center [526, 400] width 99 height 49
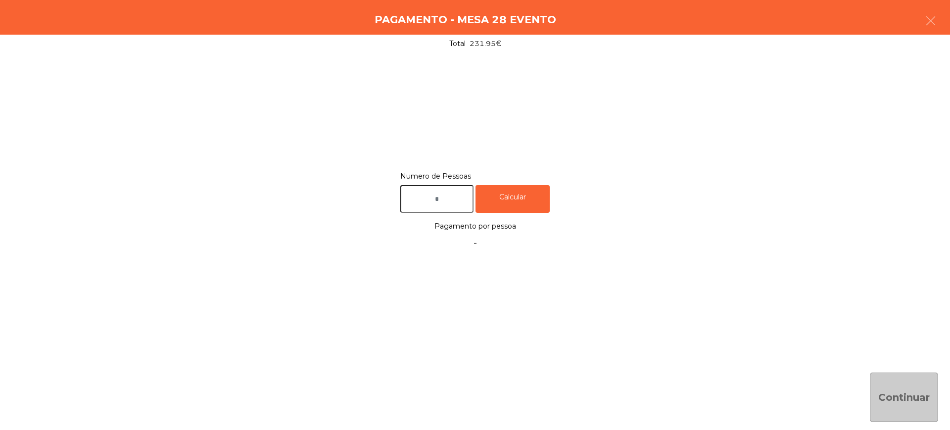
click at [435, 203] on input "text" at bounding box center [436, 199] width 73 height 28
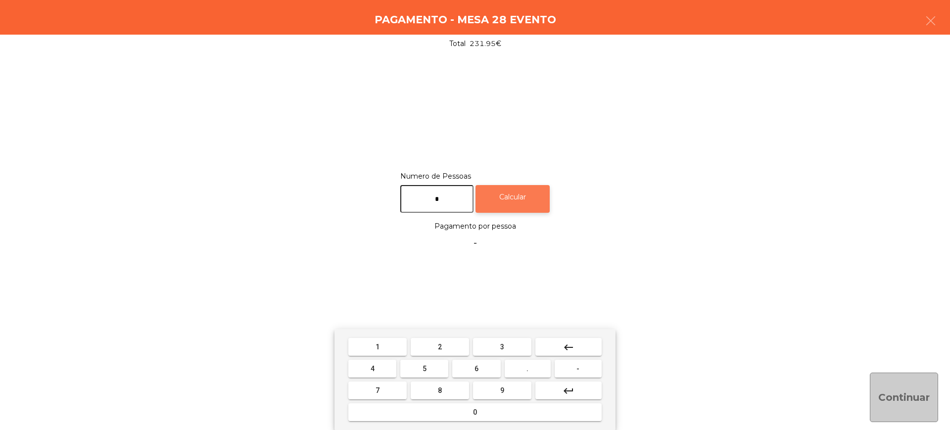
type input "*"
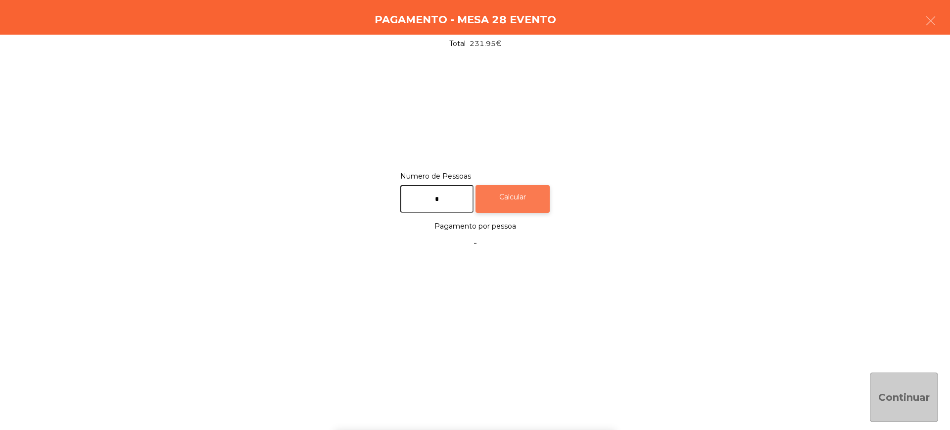
click at [527, 199] on div "Calcular" at bounding box center [512, 199] width 74 height 28
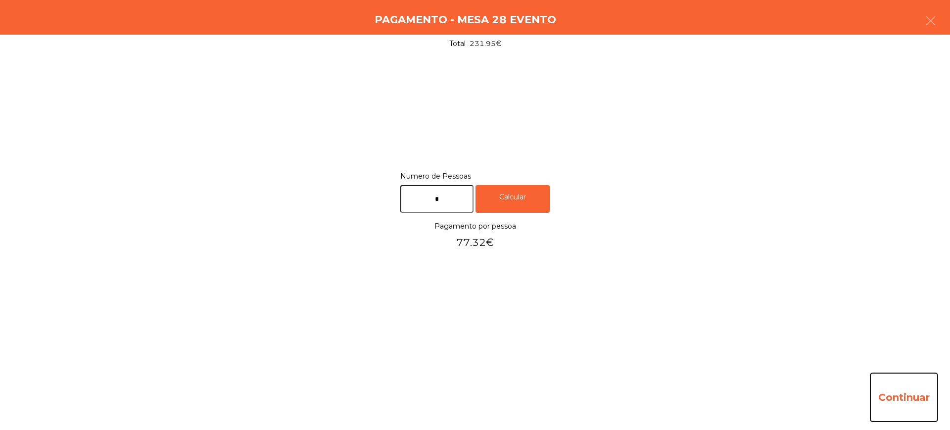
click at [888, 400] on button "Continuar" at bounding box center [904, 396] width 68 height 49
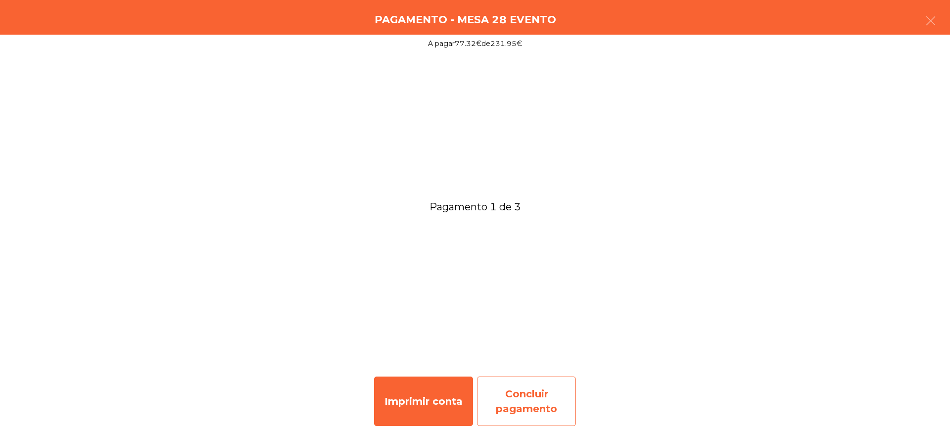
click at [533, 410] on div "Concluir pagamento" at bounding box center [526, 400] width 99 height 49
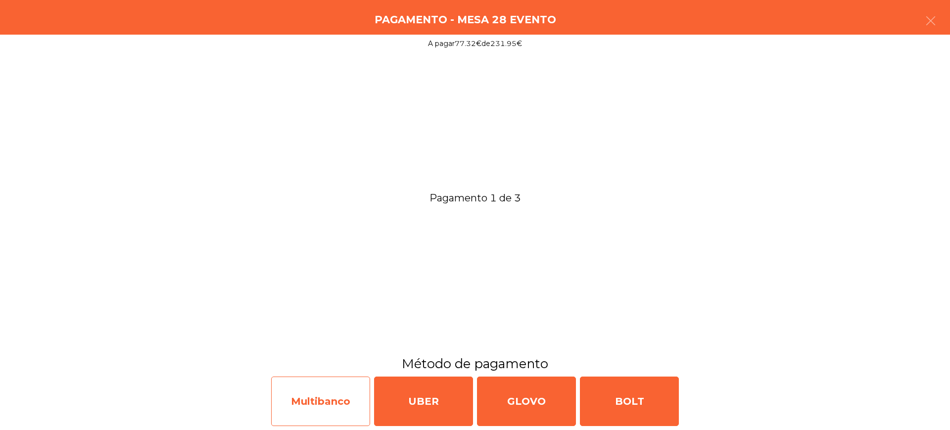
click at [366, 401] on div "Multibanco" at bounding box center [320, 400] width 99 height 49
select select "**"
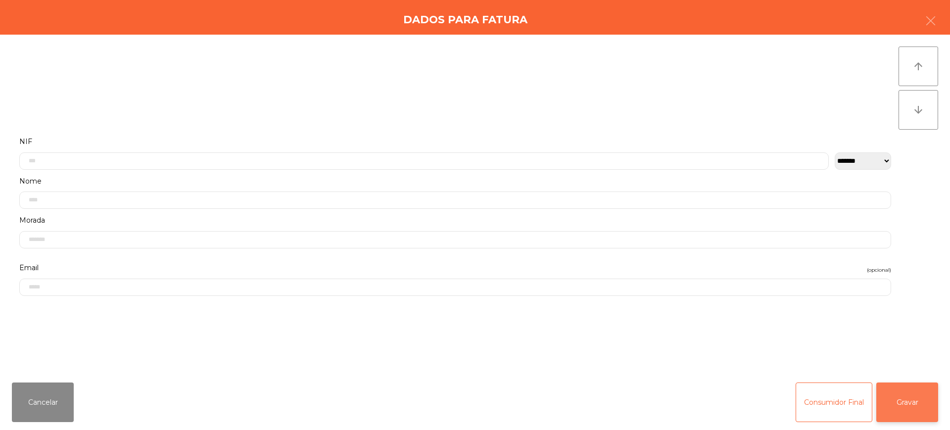
click at [892, 406] on button "Gravar" at bounding box center [907, 402] width 62 height 40
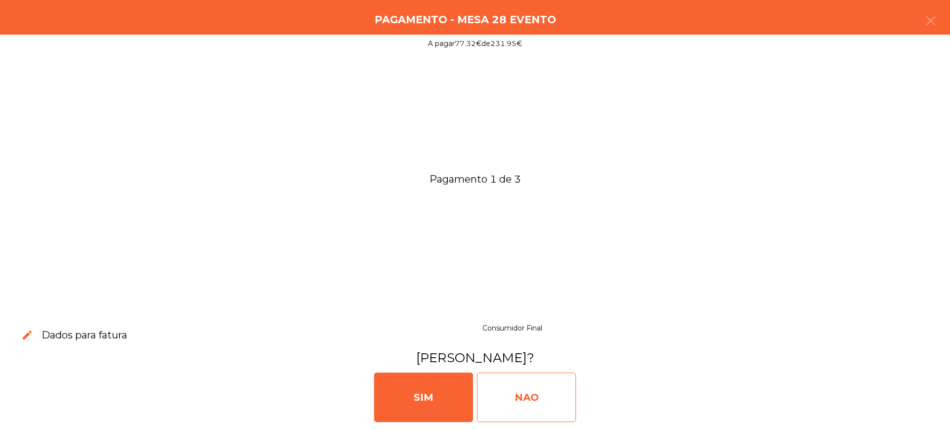
click at [502, 393] on div "NAO" at bounding box center [526, 396] width 99 height 49
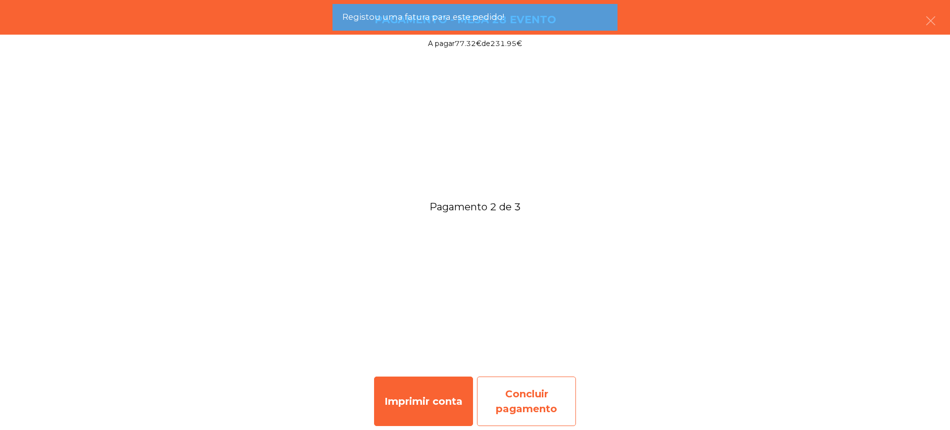
click at [520, 388] on div "Concluir pagamento" at bounding box center [526, 400] width 99 height 49
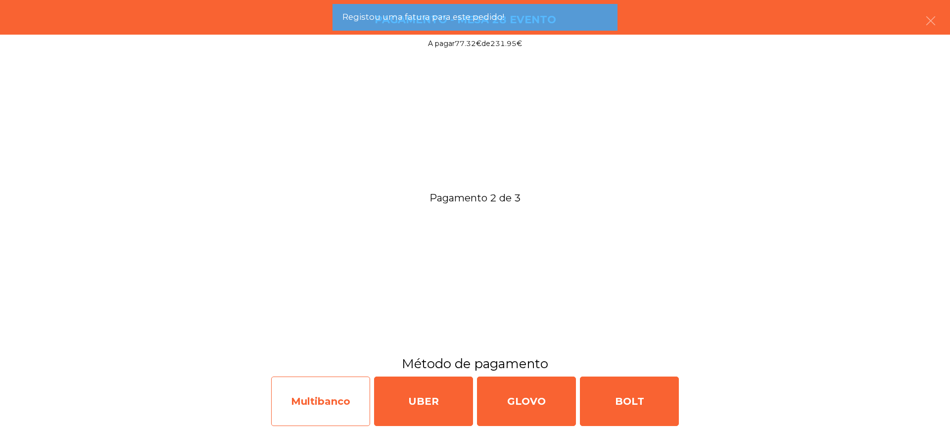
click at [336, 398] on div "Multibanco" at bounding box center [320, 400] width 99 height 49
select select "**"
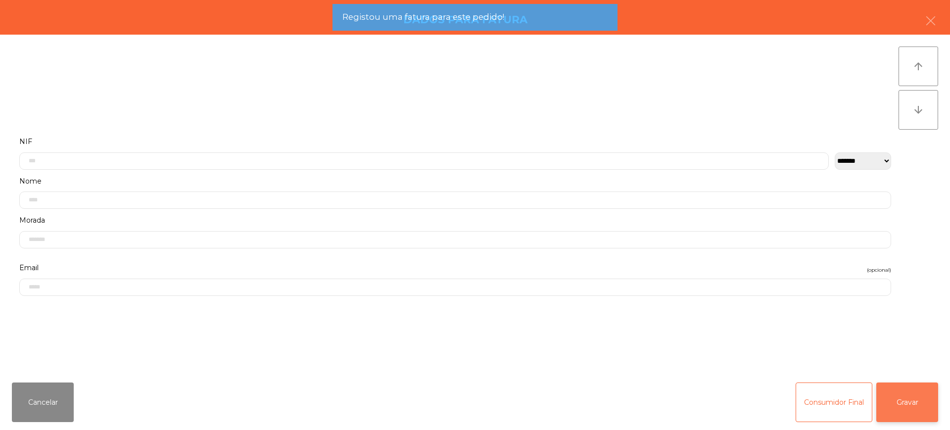
click at [917, 410] on button "Gravar" at bounding box center [907, 402] width 62 height 40
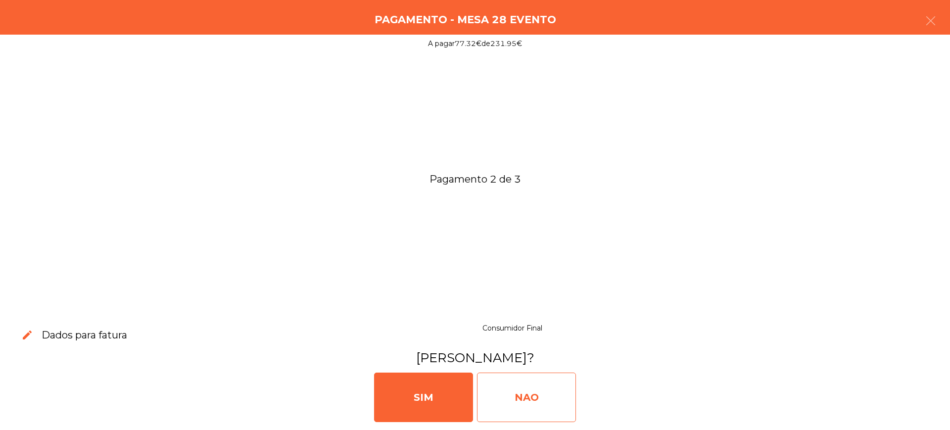
click at [539, 403] on div "NAO" at bounding box center [526, 396] width 99 height 49
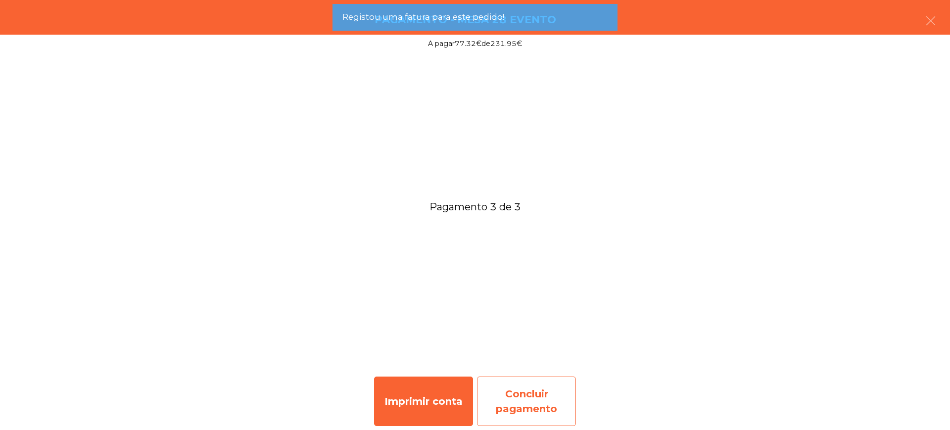
click at [510, 400] on div "Concluir pagamento" at bounding box center [526, 400] width 99 height 49
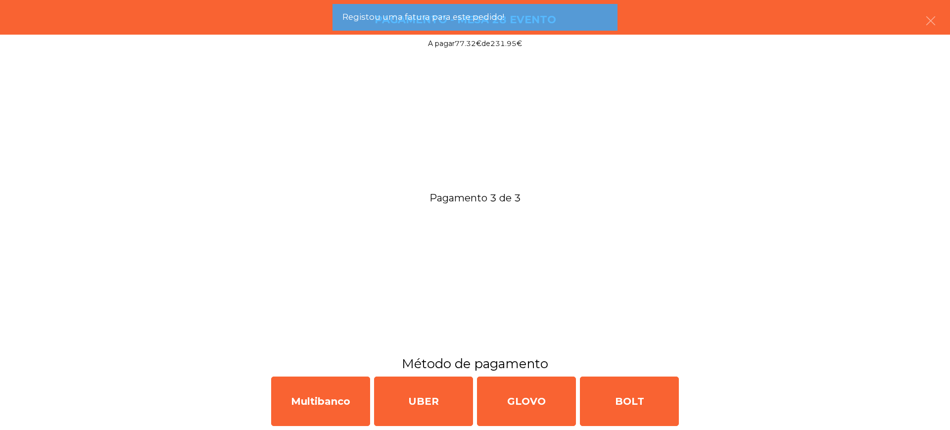
click at [264, 412] on div "Multibanco UBER GLOVO BOLT" at bounding box center [475, 400] width 950 height 57
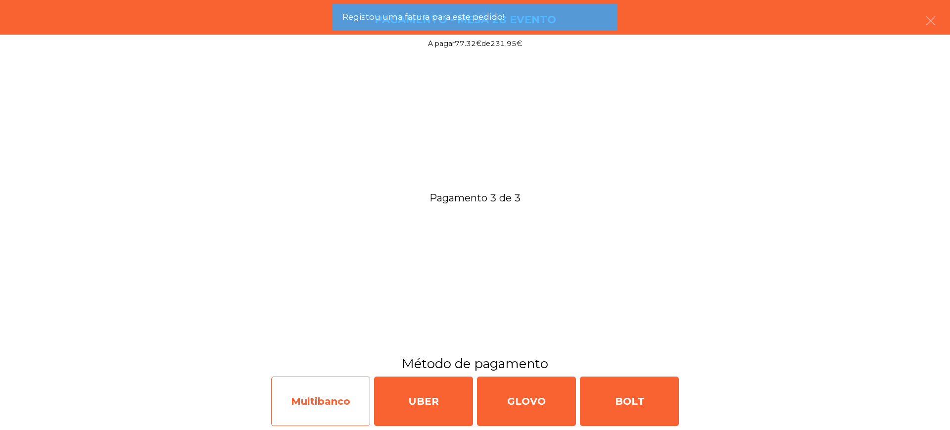
click at [309, 402] on div "Multibanco" at bounding box center [320, 400] width 99 height 49
select select "**"
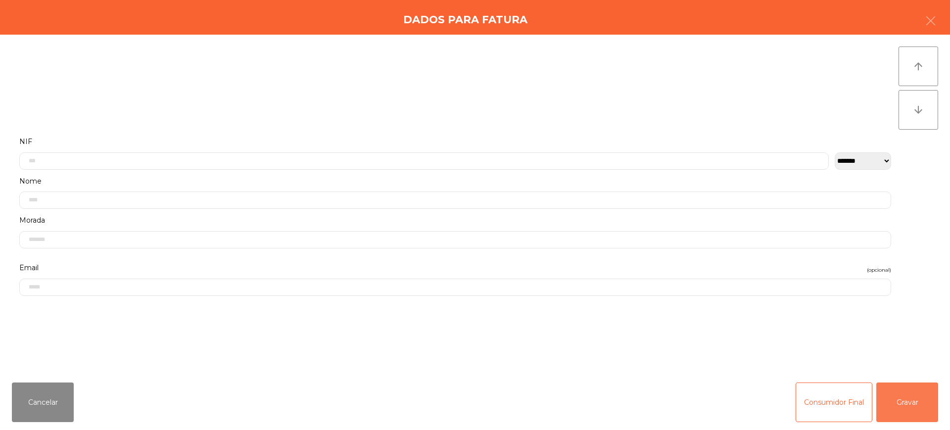
click at [934, 397] on button "Gravar" at bounding box center [907, 402] width 62 height 40
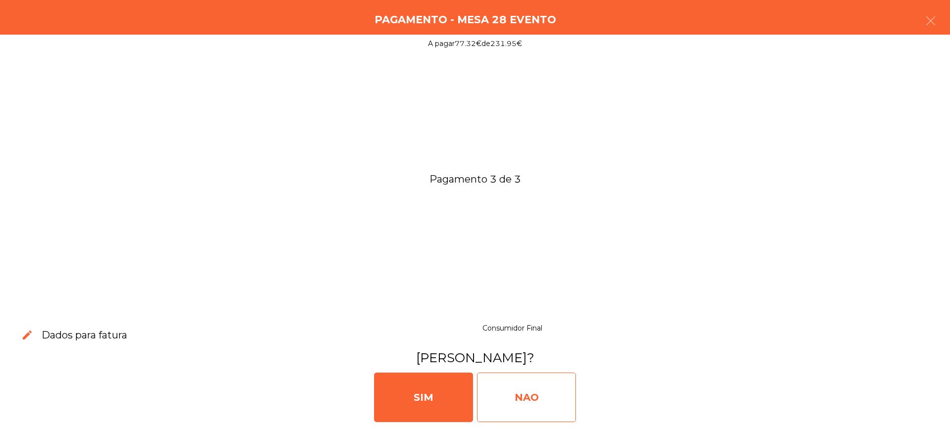
click at [547, 402] on div "NAO" at bounding box center [526, 396] width 99 height 49
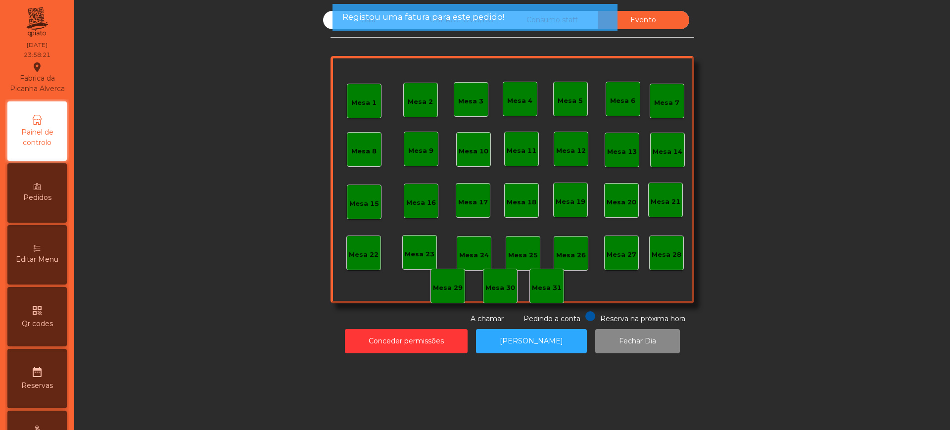
scroll to position [429, 0]
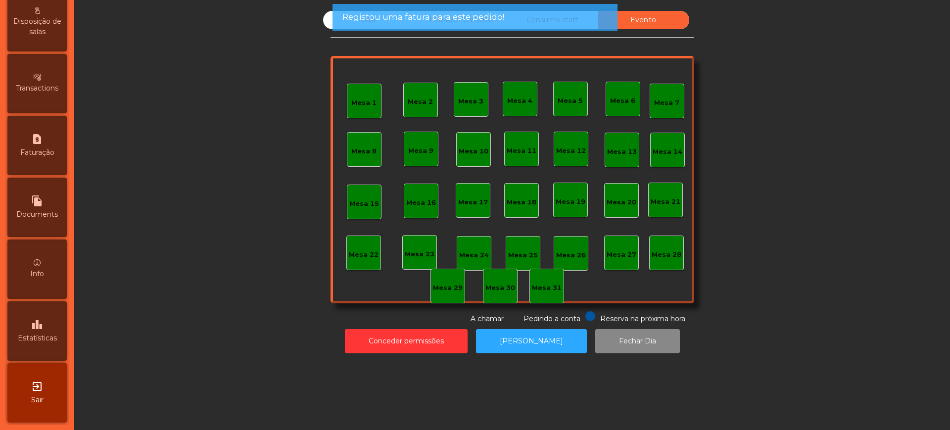
click at [48, 336] on span "Estatísticas" at bounding box center [37, 338] width 39 height 10
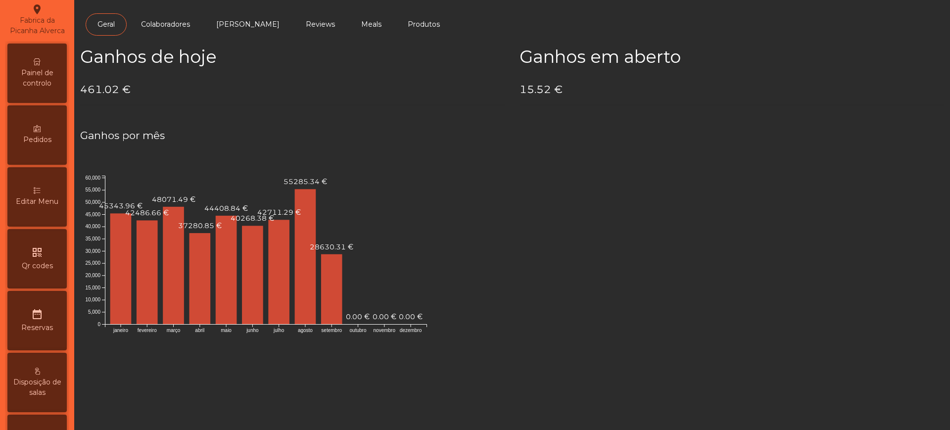
click at [48, 89] on span "Painel de controlo" at bounding box center [37, 78] width 54 height 21
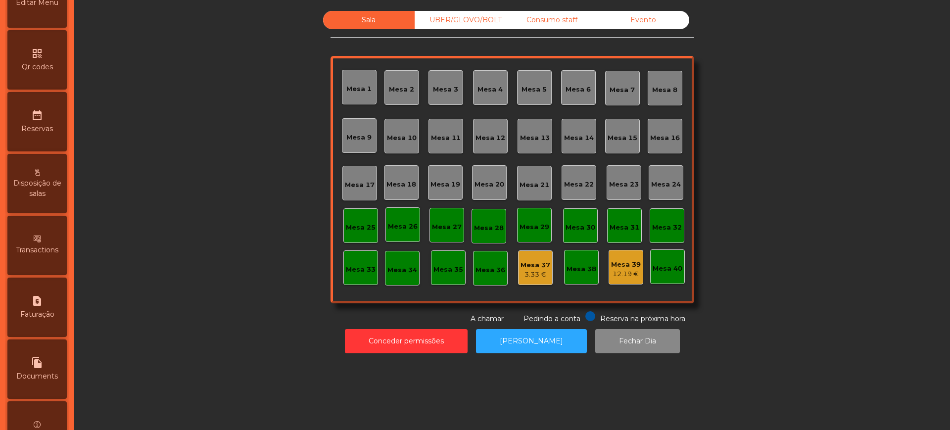
scroll to position [429, 0]
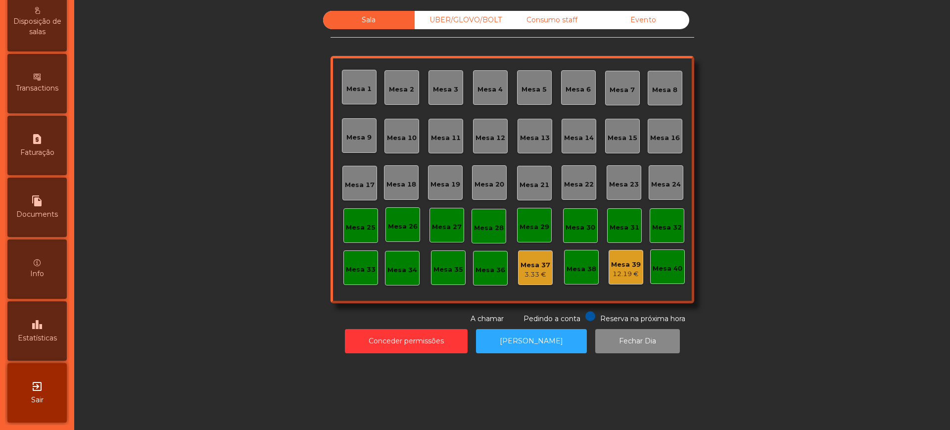
click at [47, 337] on span "Estatísticas" at bounding box center [37, 338] width 39 height 10
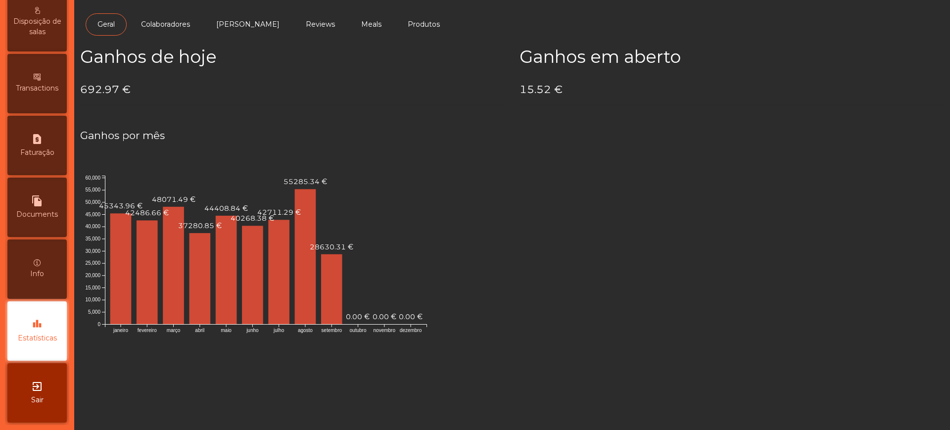
click at [186, 95] on h4 "692.97 €" at bounding box center [292, 89] width 424 height 15
